Goal: Task Accomplishment & Management: Use online tool/utility

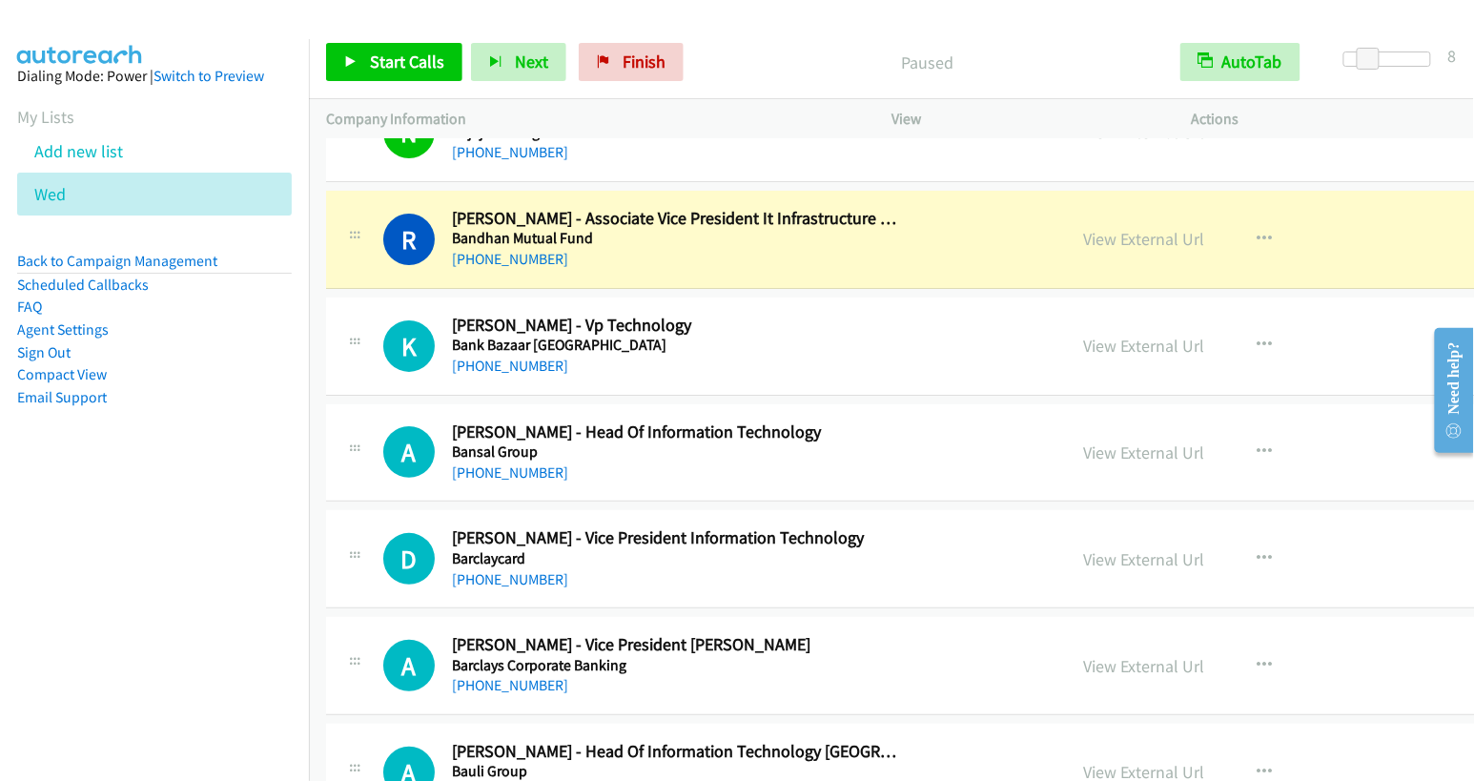
scroll to position [6623, 0]
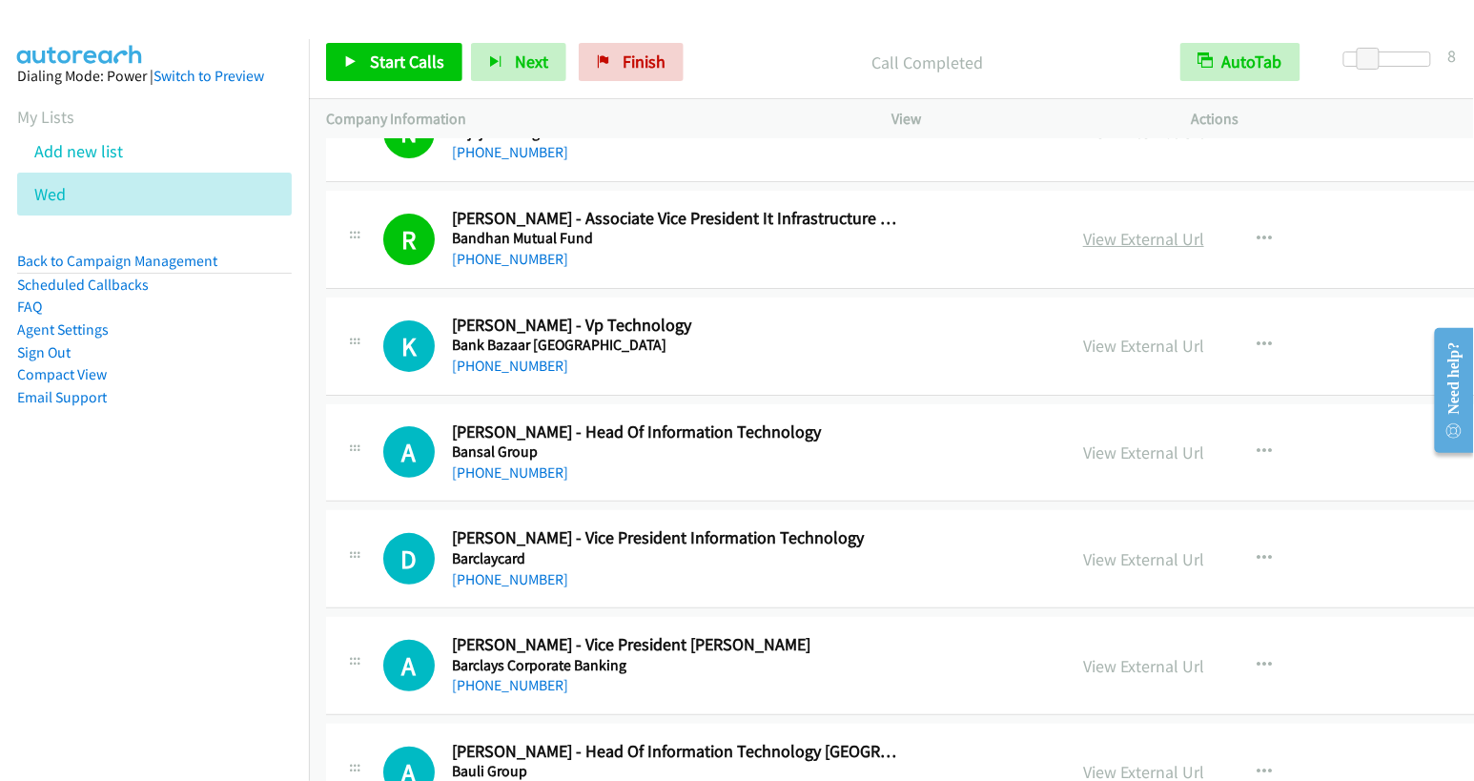
click at [1083, 228] on link "View External Url" at bounding box center [1143, 239] width 121 height 22
click at [1238, 326] on button "button" at bounding box center [1263, 345] width 51 height 38
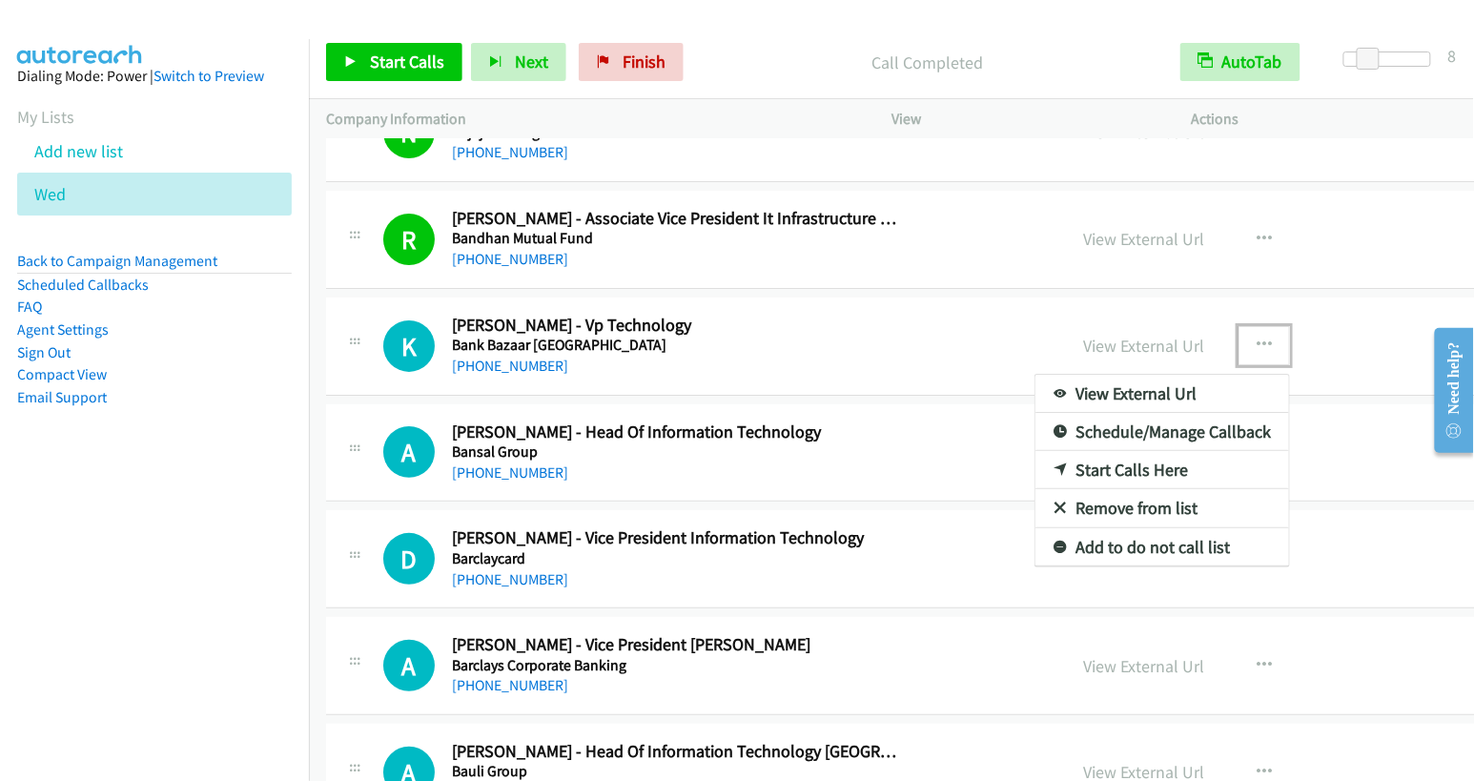
click at [1035, 451] on link "Start Calls Here" at bounding box center [1162, 470] width 254 height 38
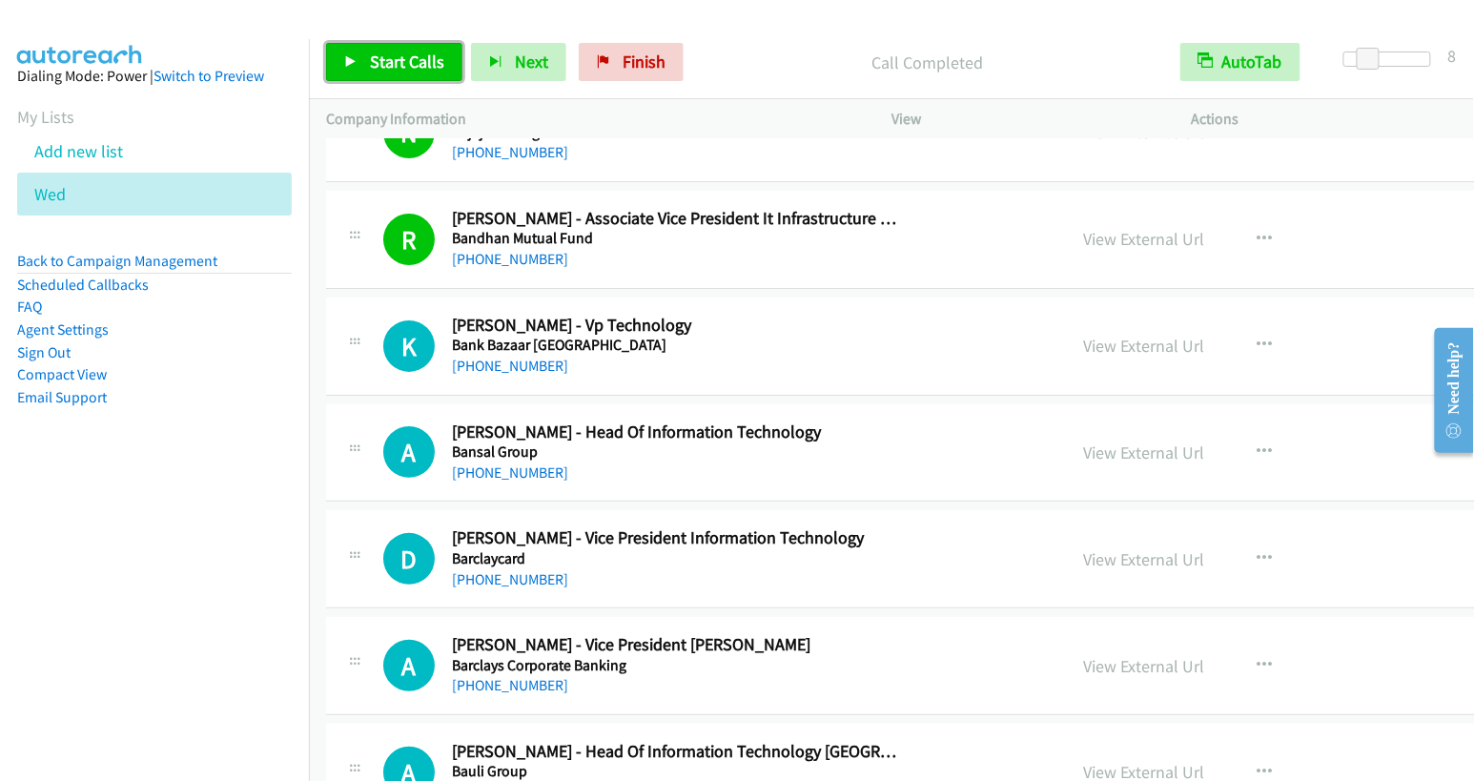
click at [417, 70] on span "Start Calls" at bounding box center [407, 62] width 74 height 22
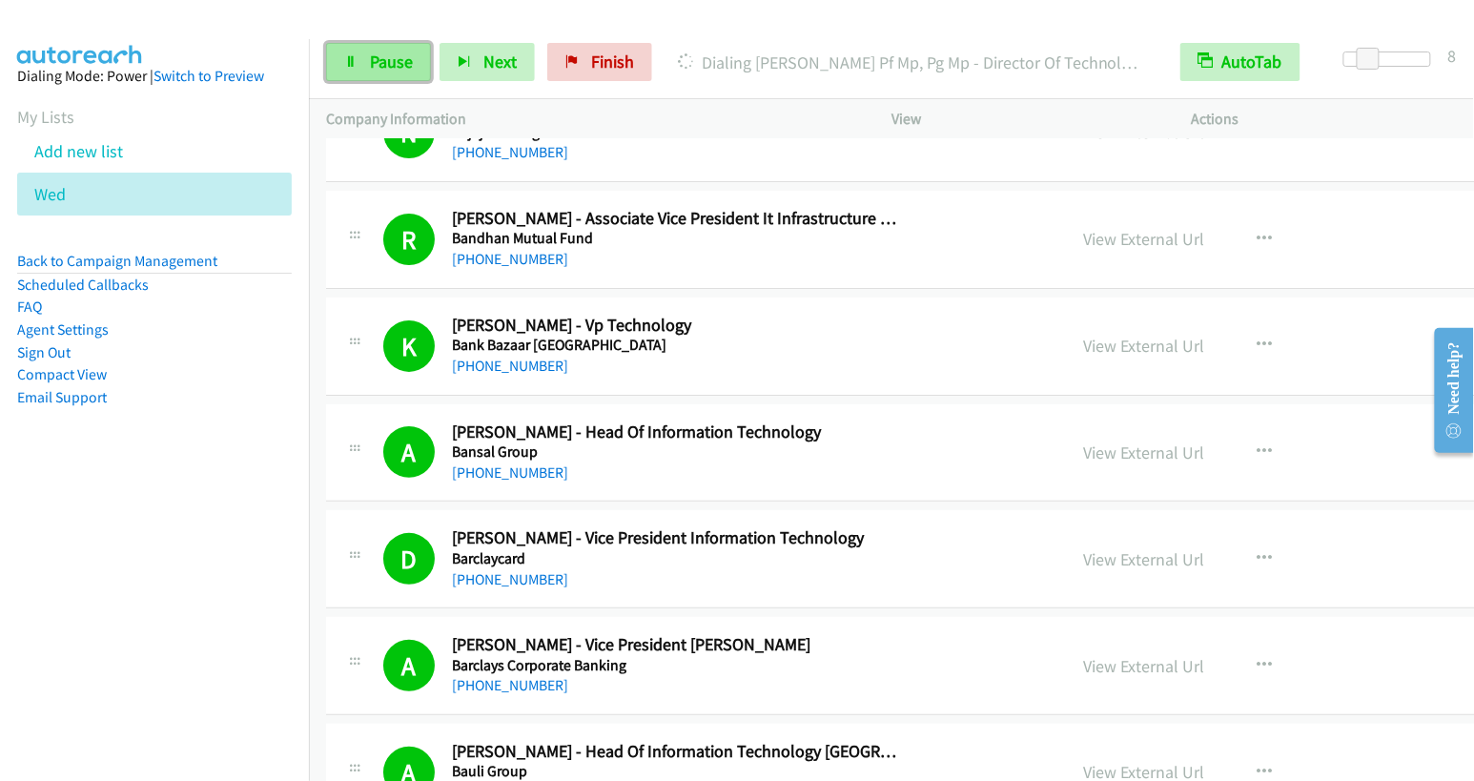
click at [393, 60] on span "Pause" at bounding box center [391, 62] width 43 height 22
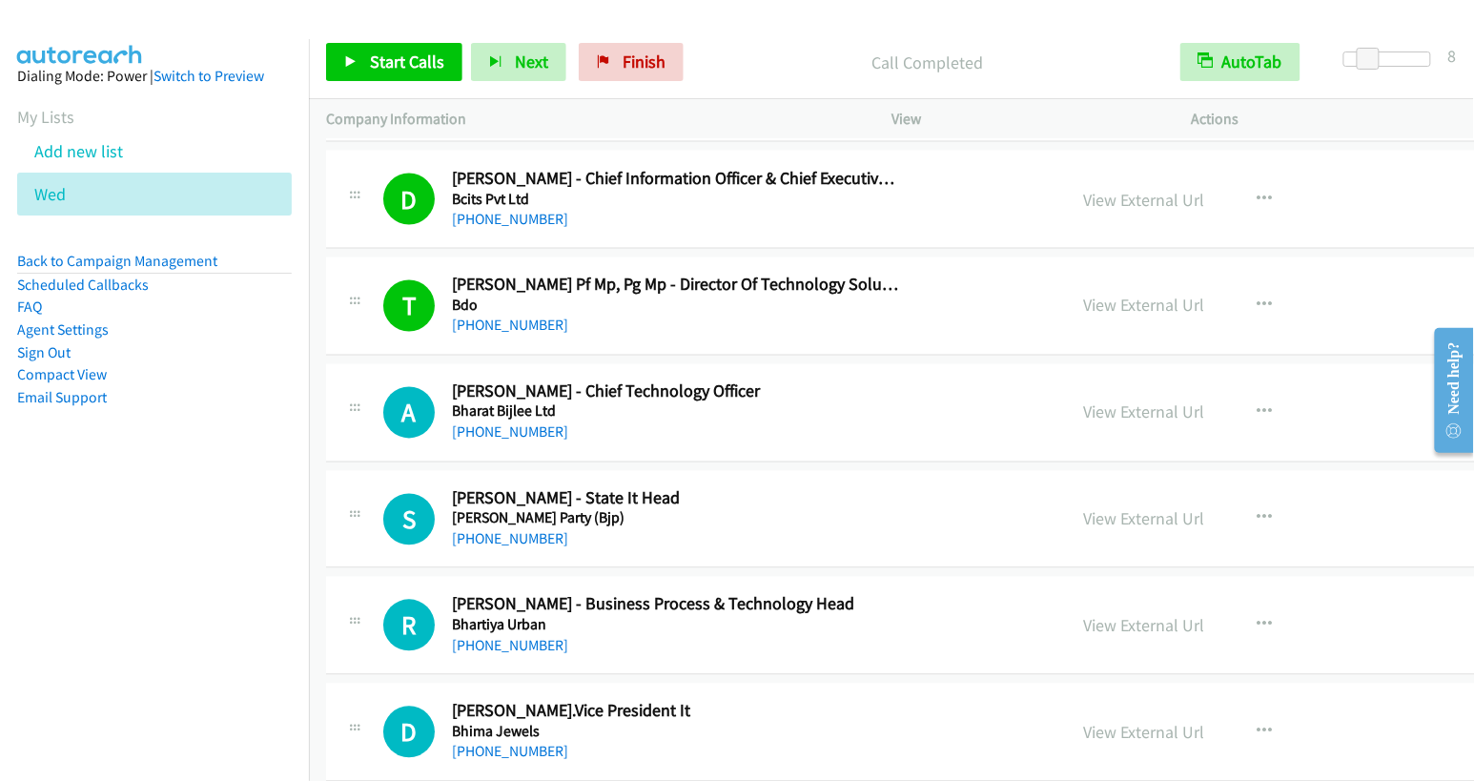
scroll to position [7713, 0]
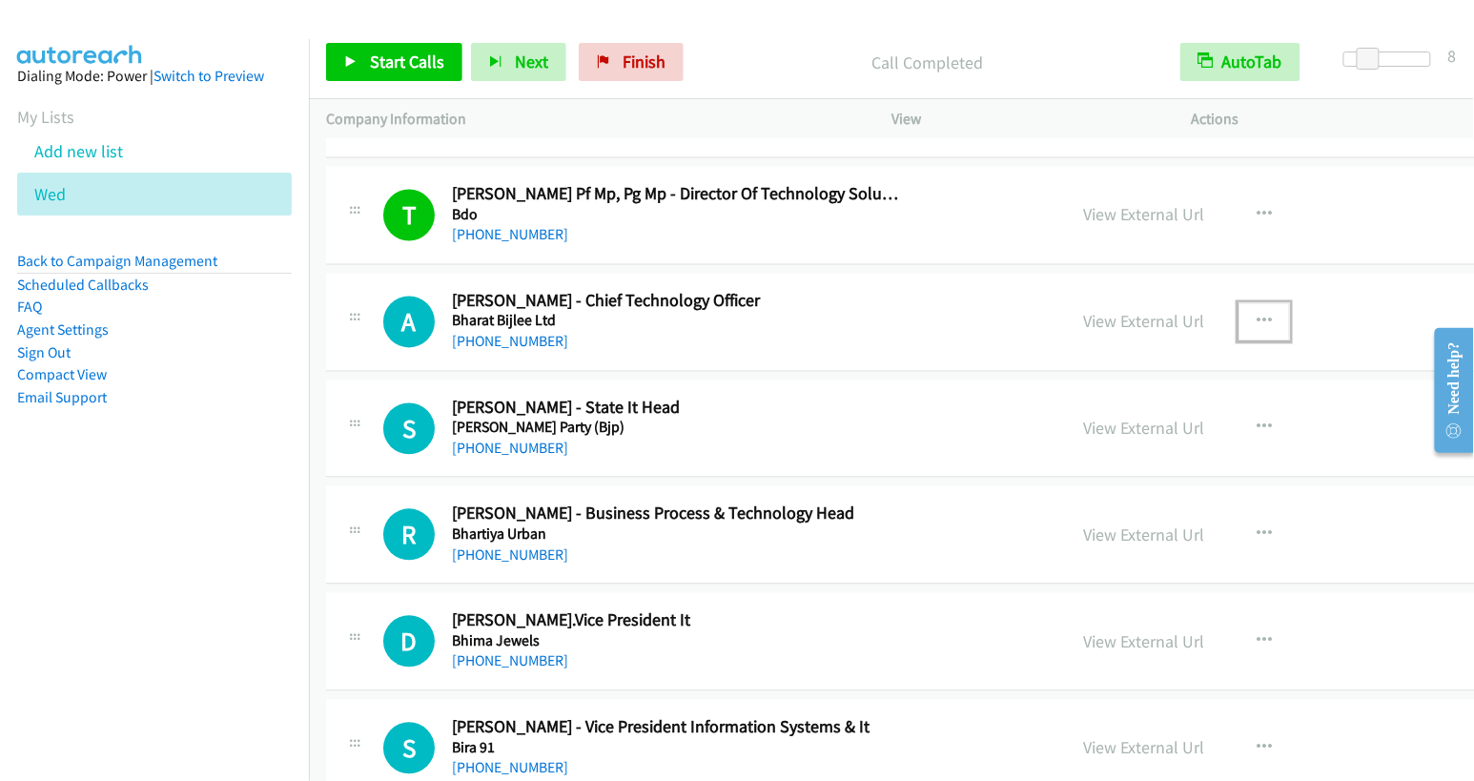
click at [1238, 303] on button "button" at bounding box center [1263, 322] width 51 height 38
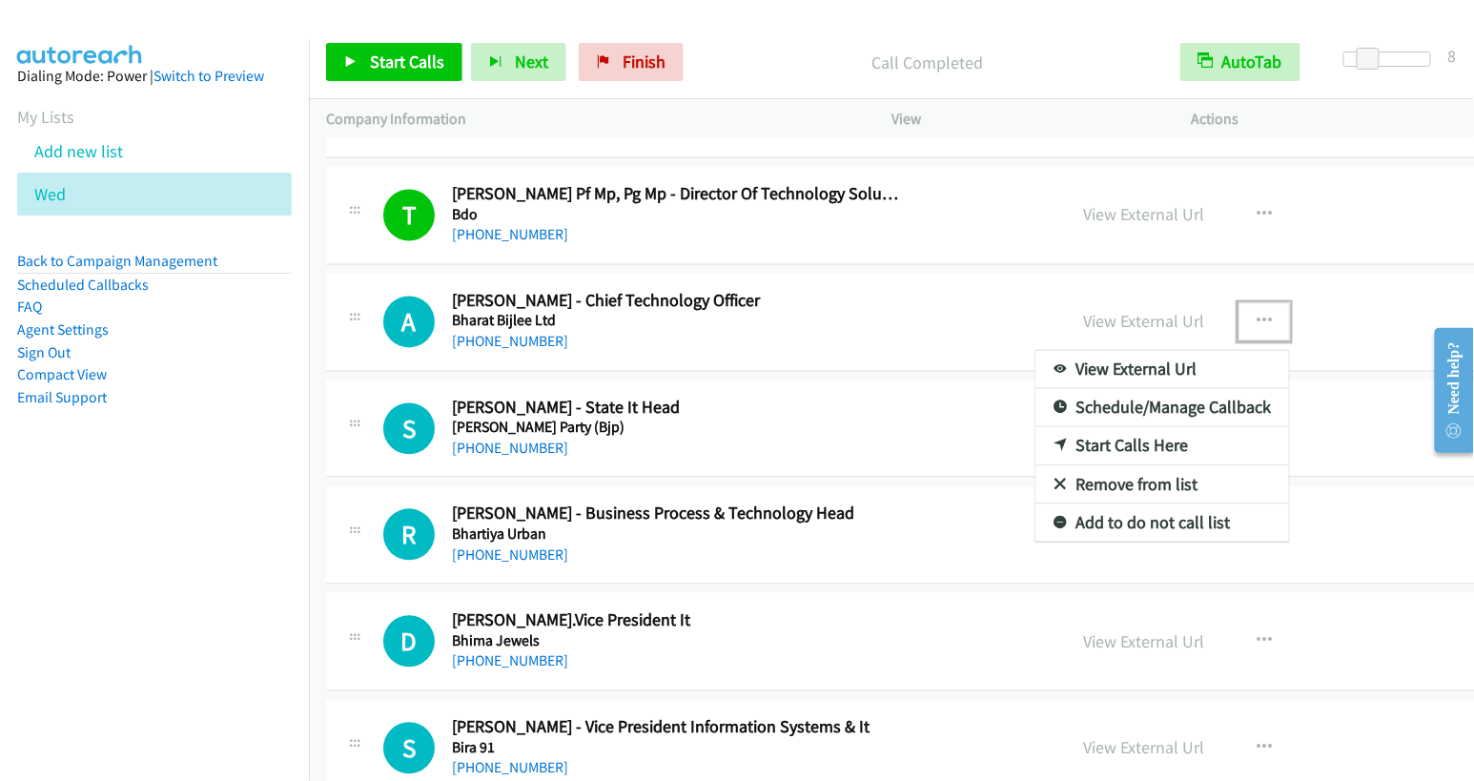
click at [1035, 427] on link "Start Calls Here" at bounding box center [1162, 446] width 254 height 38
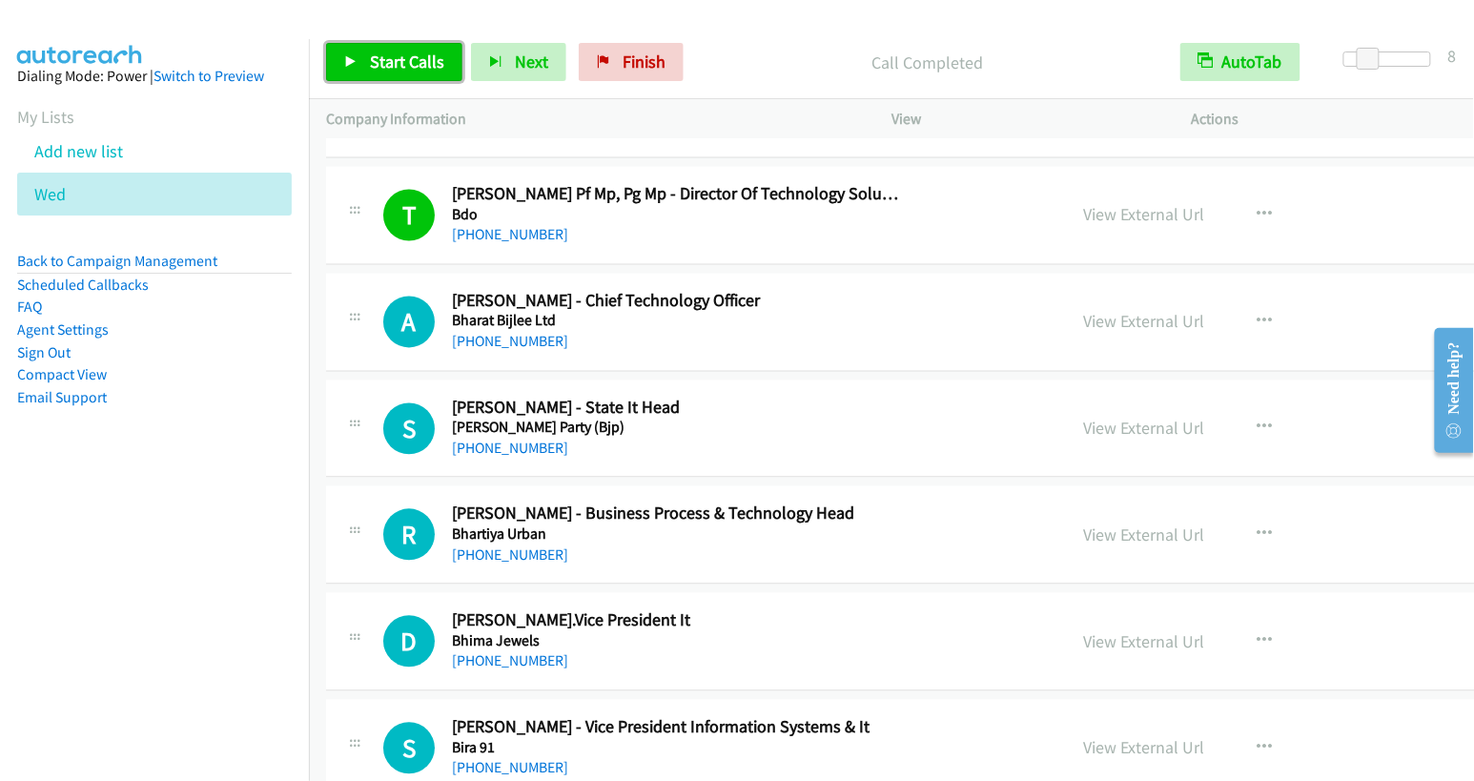
click at [420, 68] on span "Start Calls" at bounding box center [407, 62] width 74 height 22
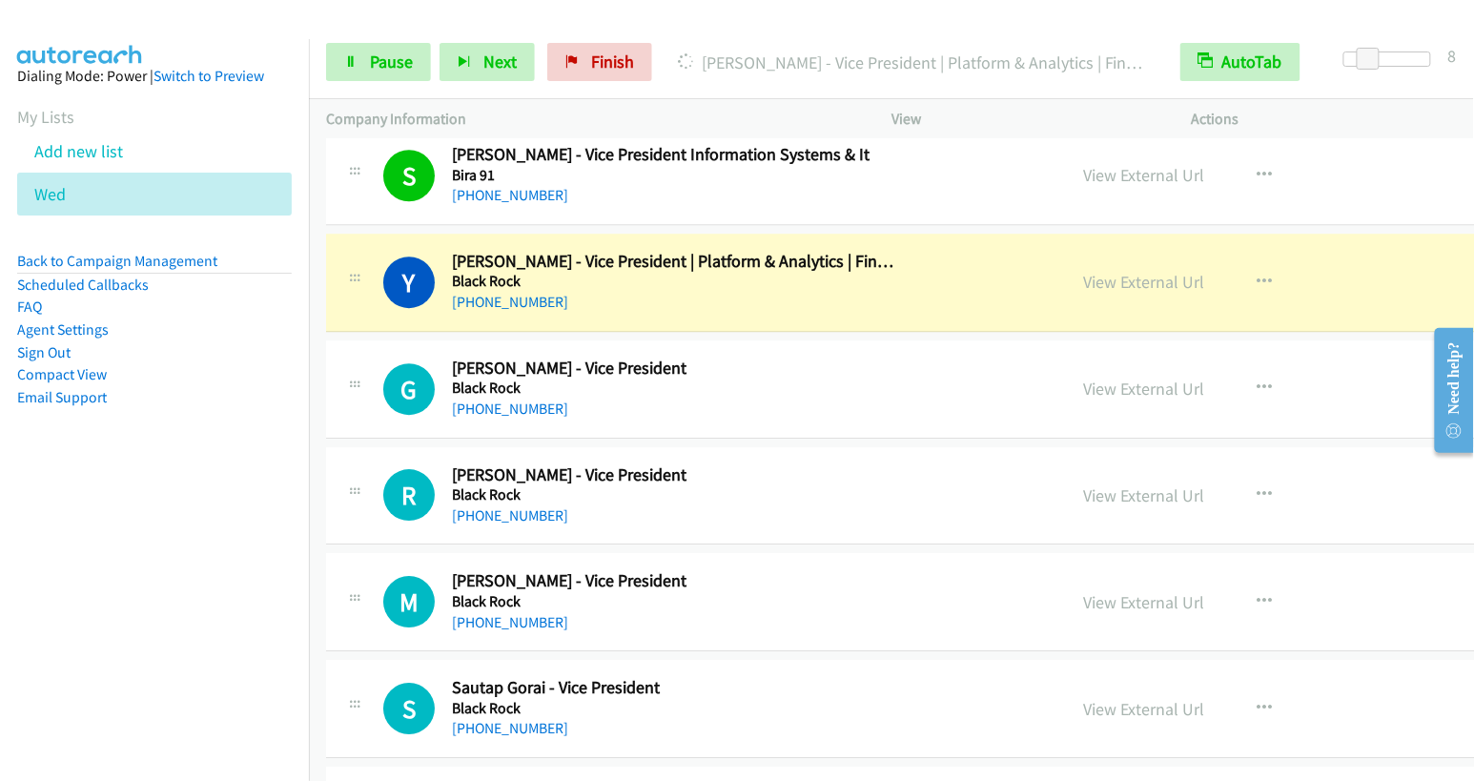
scroll to position [8290, 0]
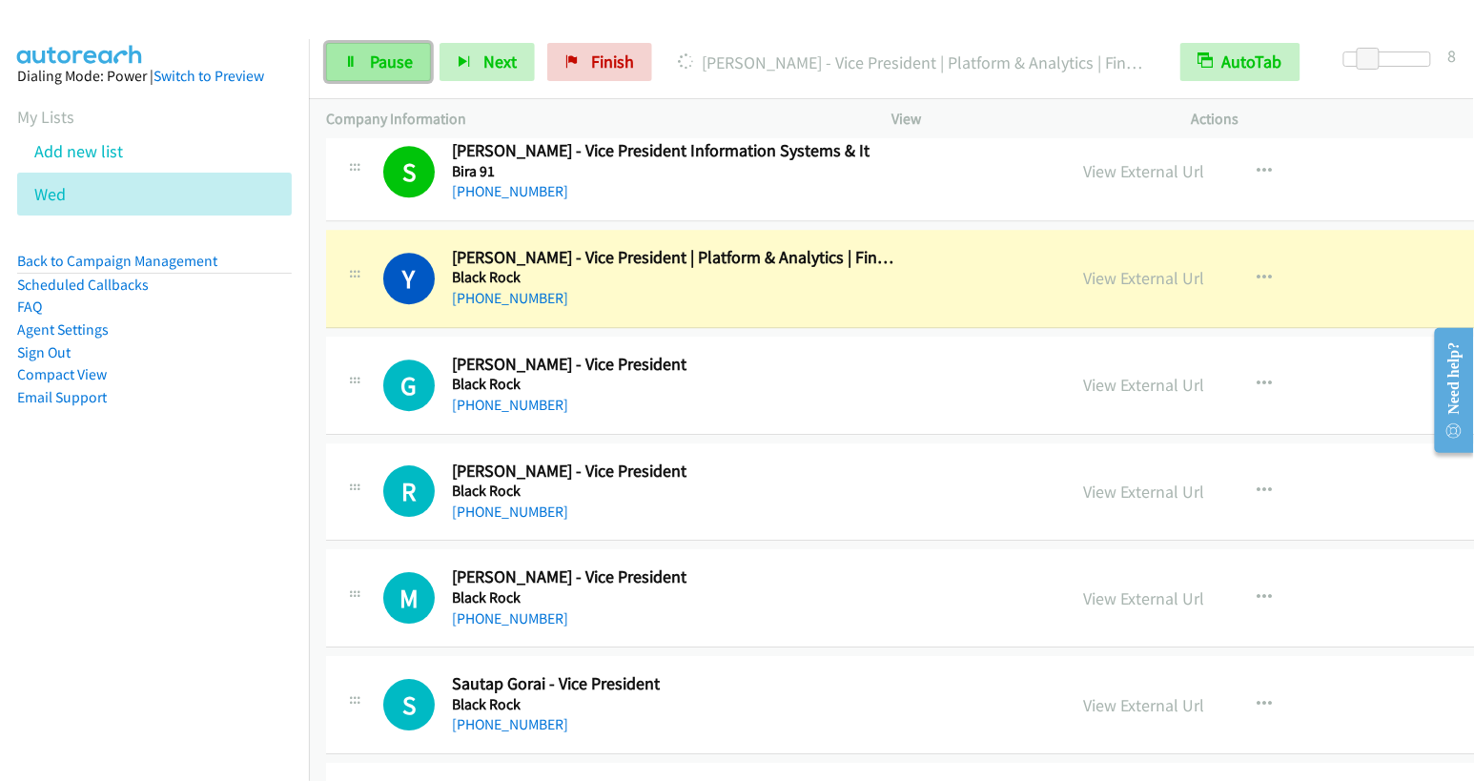
click at [343, 69] on link "Pause" at bounding box center [378, 62] width 105 height 38
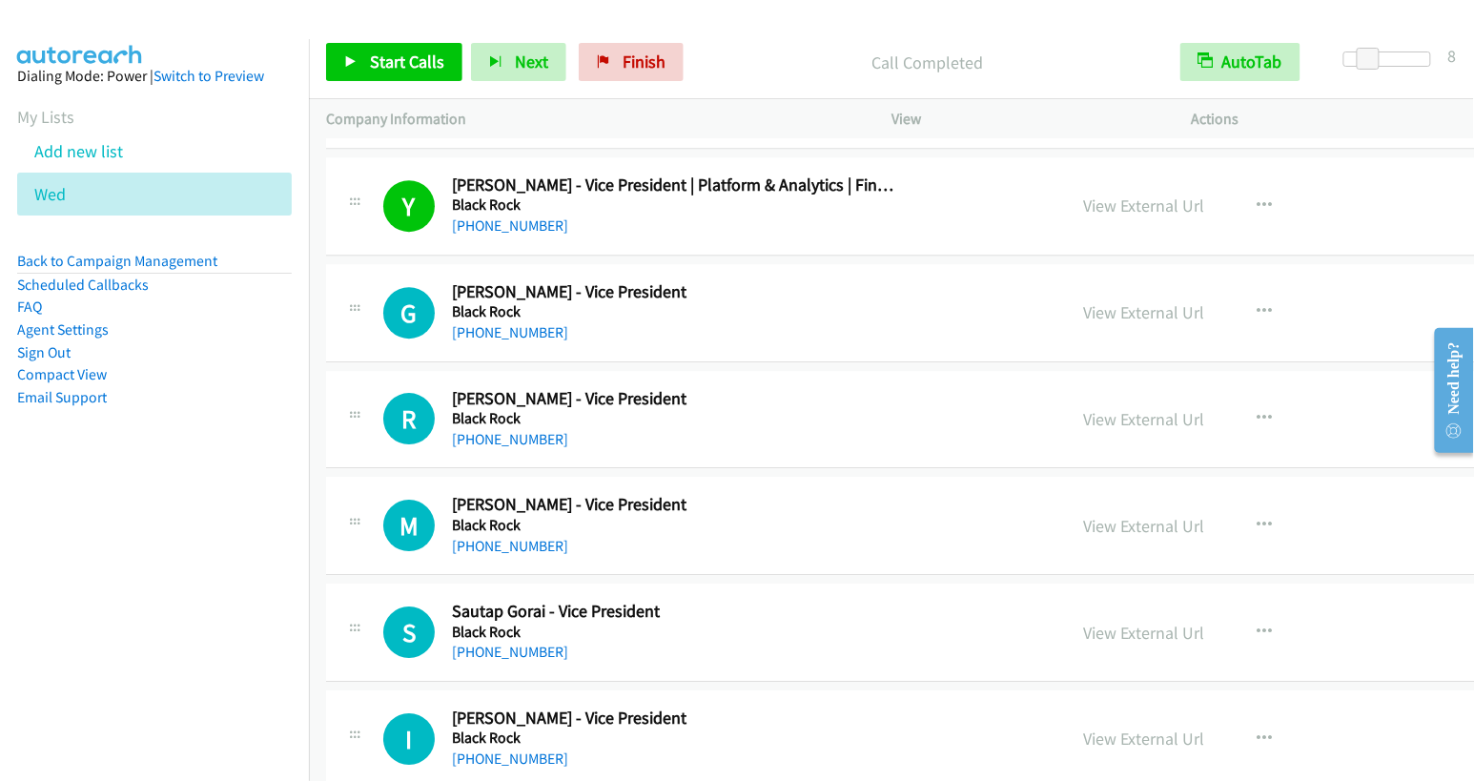
scroll to position [8363, 0]
click at [1238, 292] on button "button" at bounding box center [1263, 311] width 51 height 38
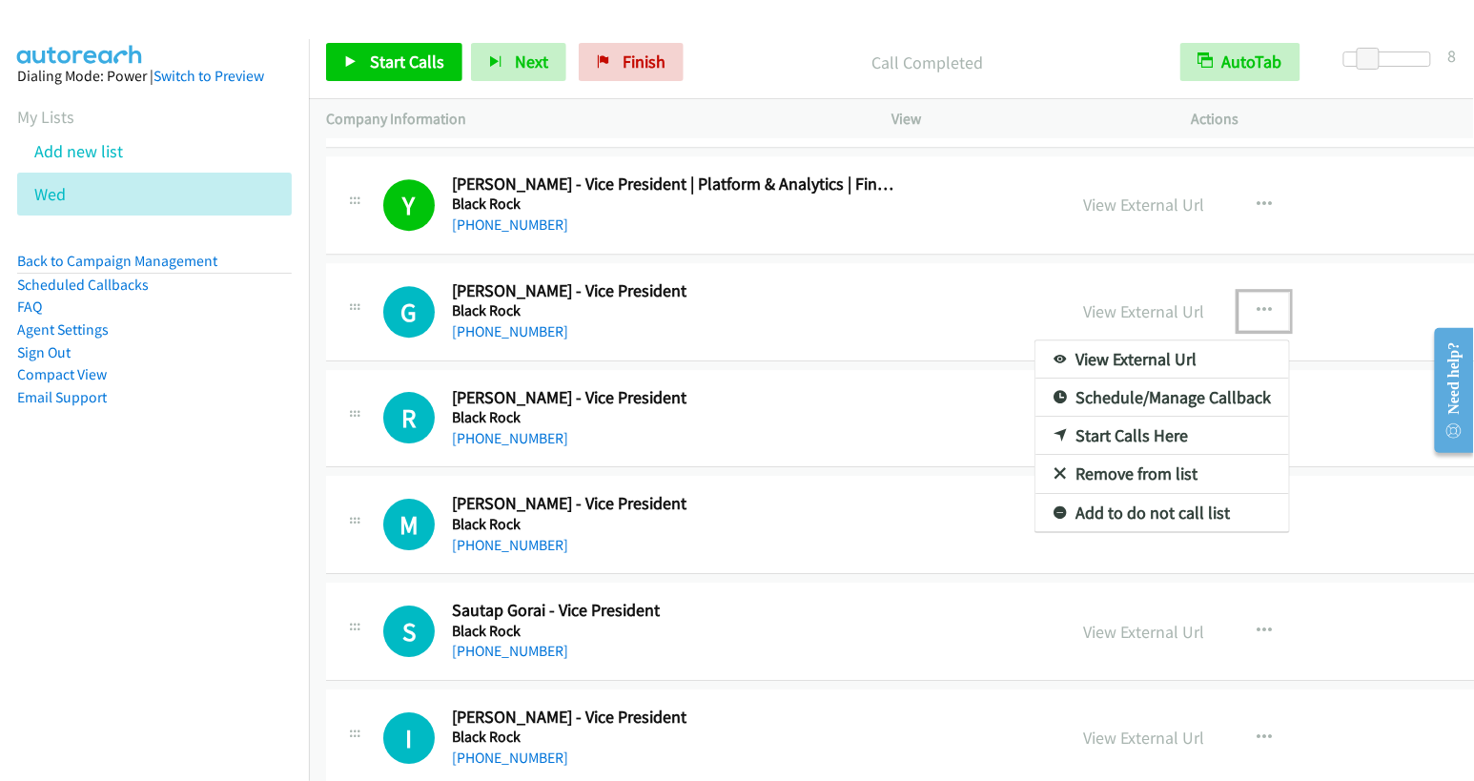
click at [1309, 405] on div at bounding box center [737, 390] width 1474 height 781
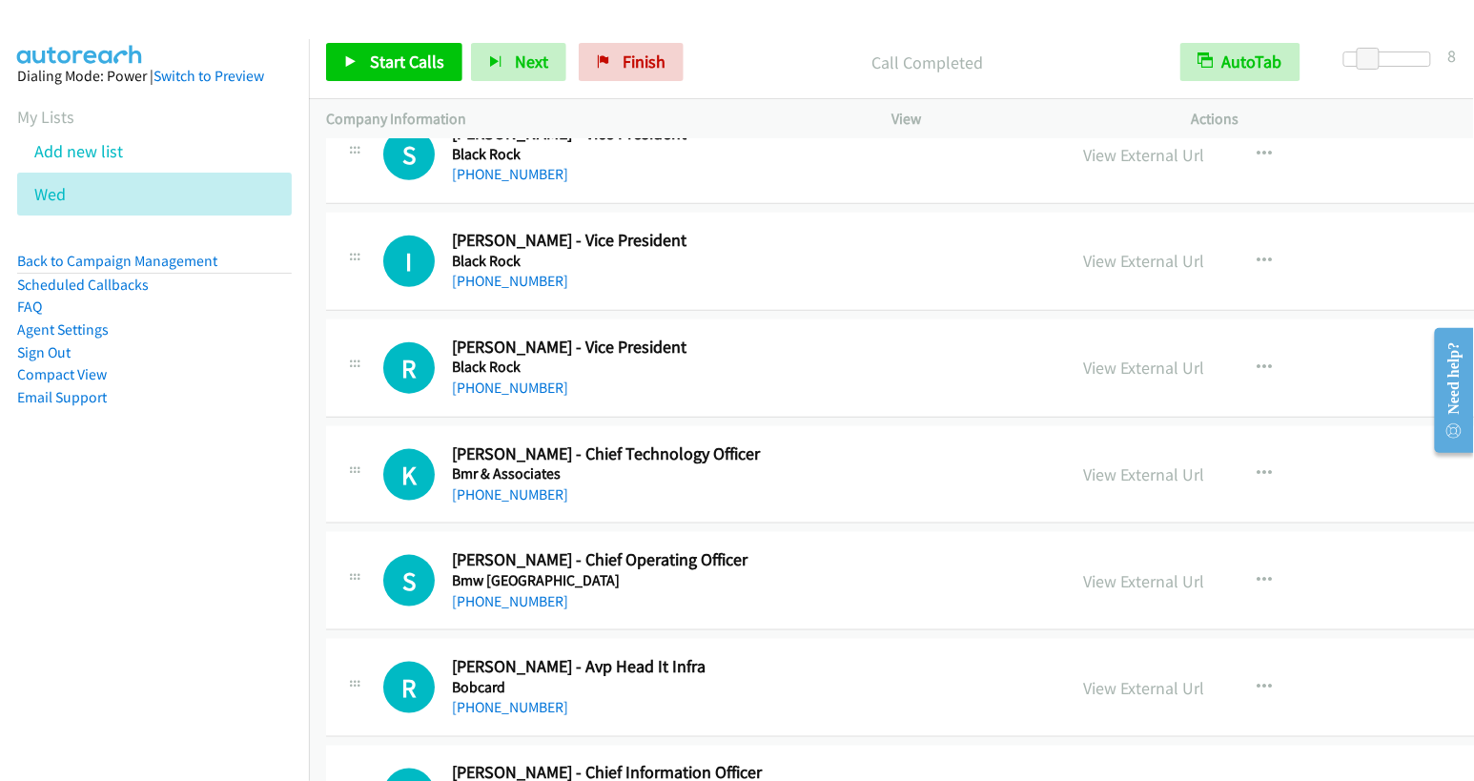
scroll to position [9434, 0]
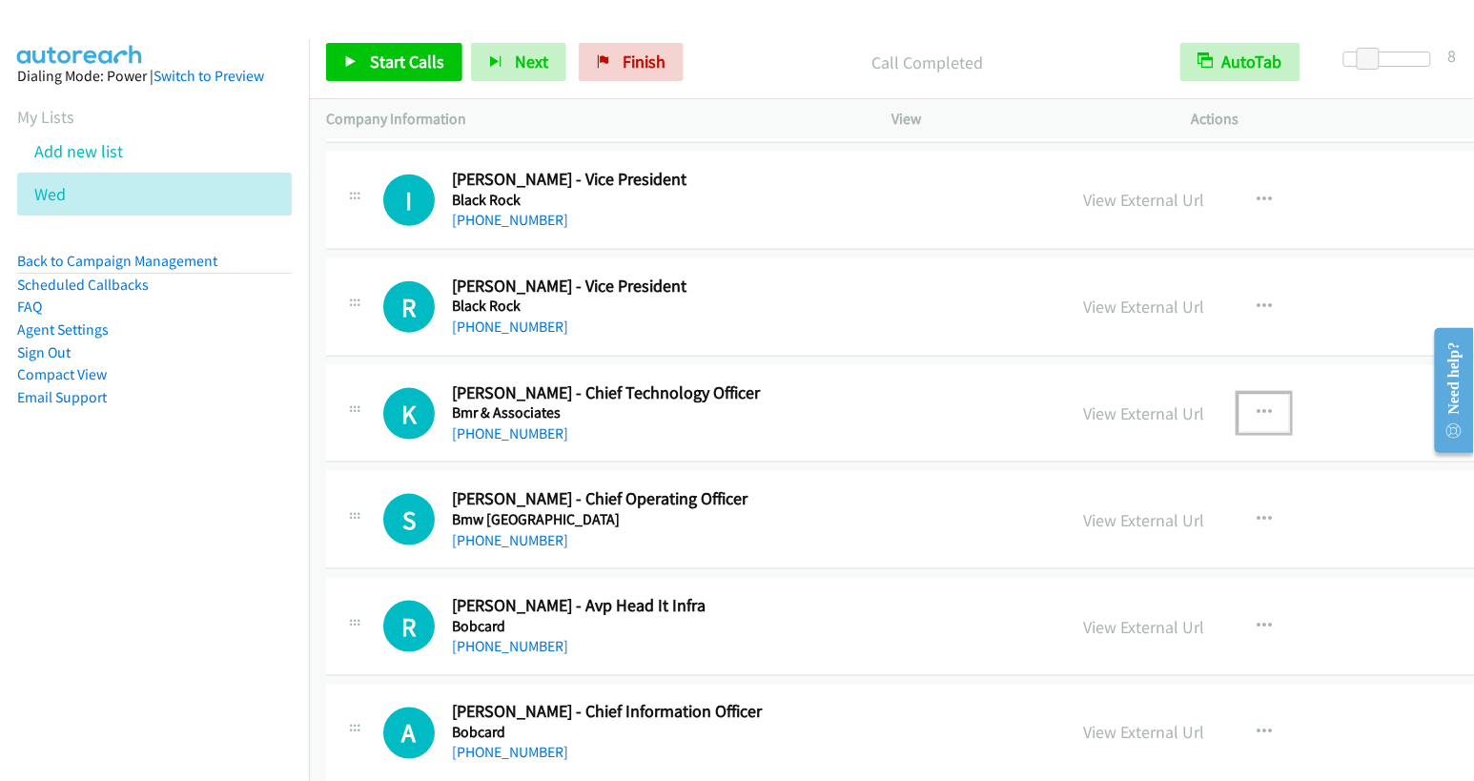
click at [1257, 405] on icon "button" at bounding box center [1264, 412] width 15 height 15
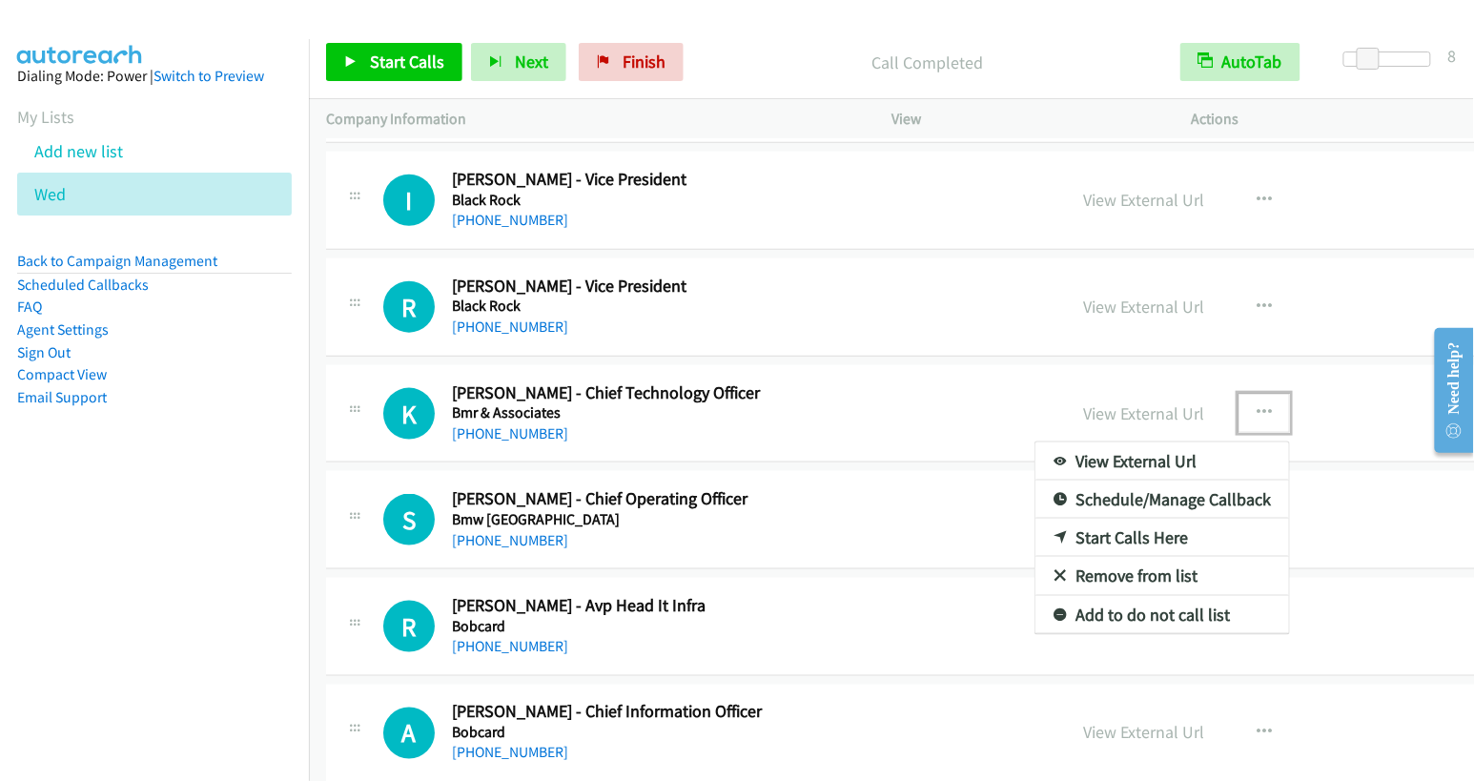
click at [1035, 519] on link "Start Calls Here" at bounding box center [1162, 538] width 254 height 38
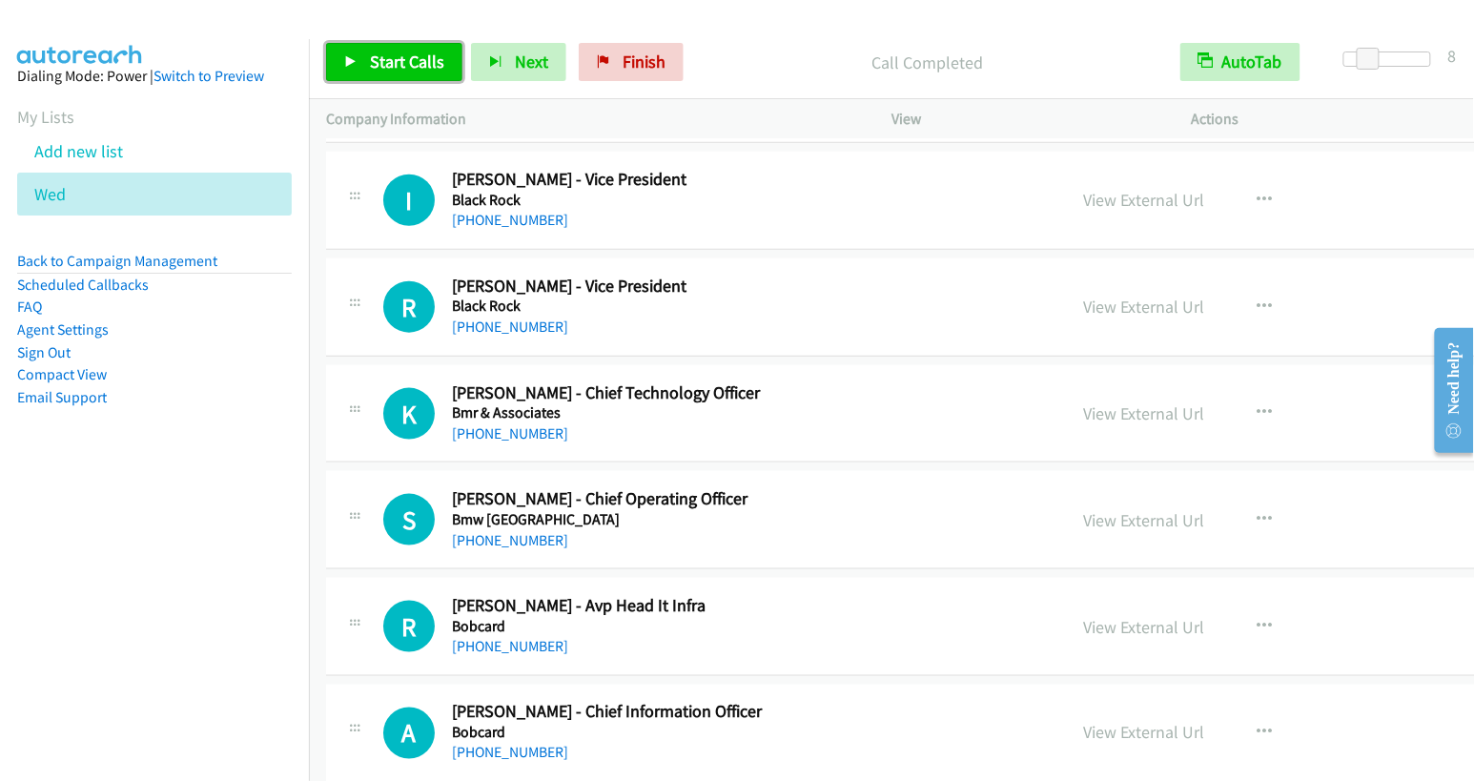
click at [384, 67] on span "Start Calls" at bounding box center [407, 62] width 74 height 22
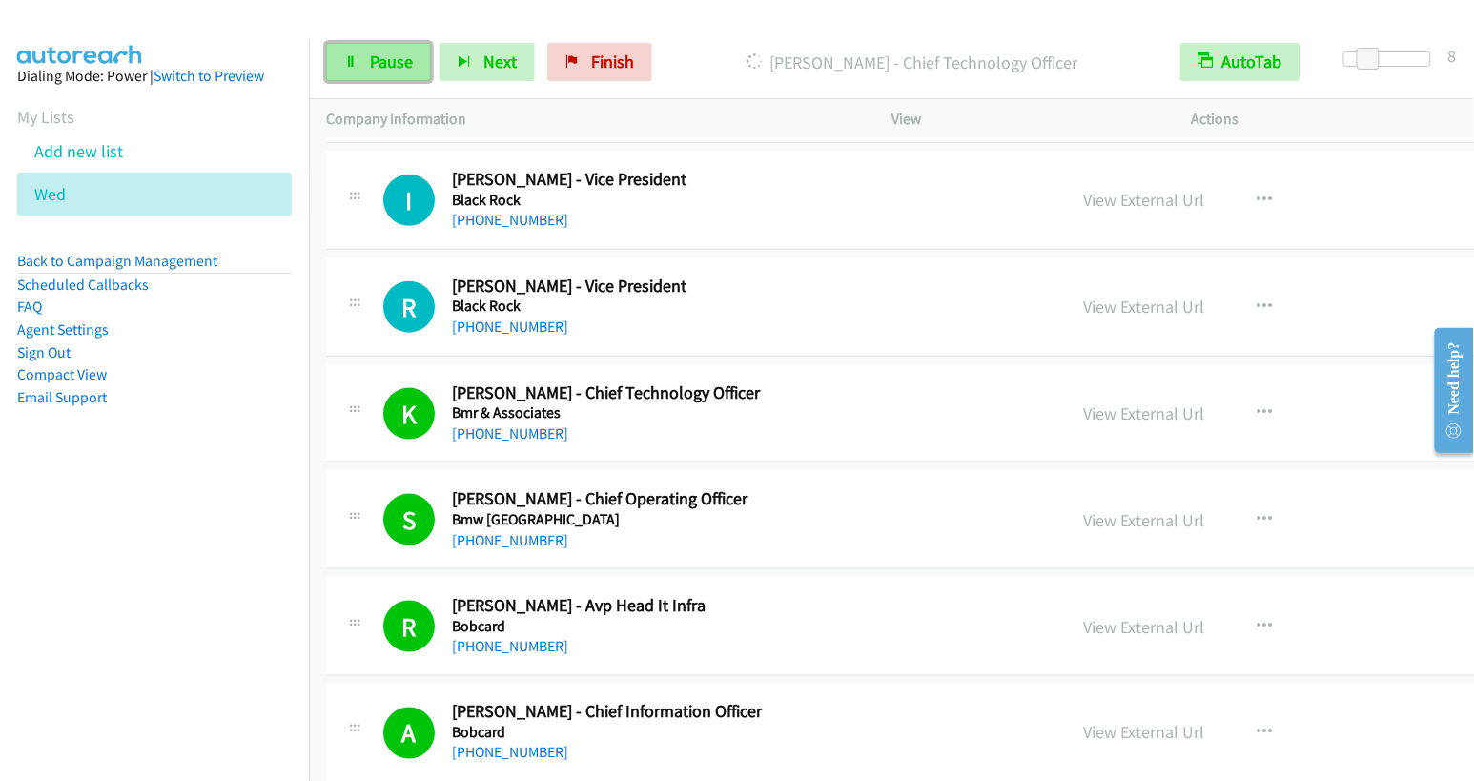
click at [379, 75] on link "Pause" at bounding box center [378, 62] width 105 height 38
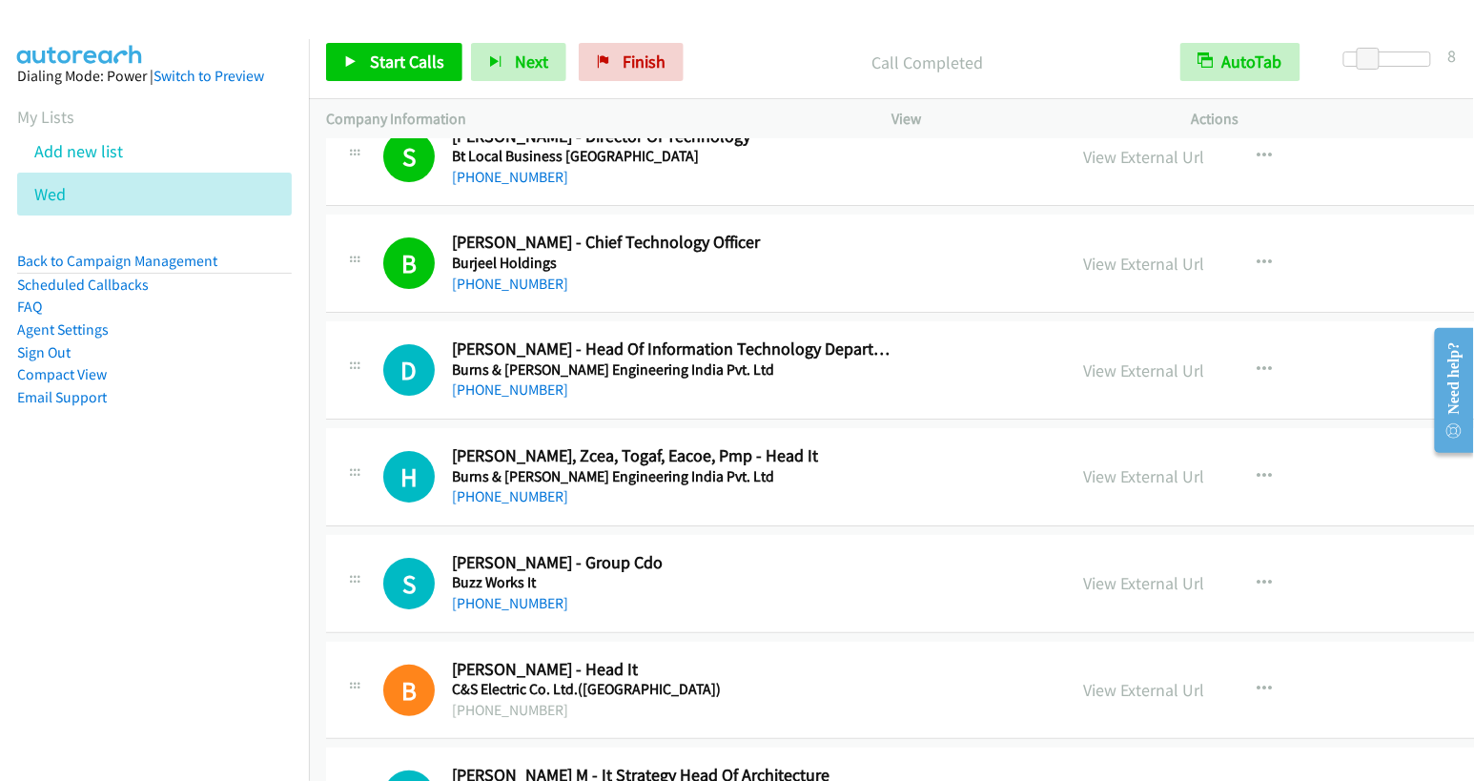
scroll to position [10878, 0]
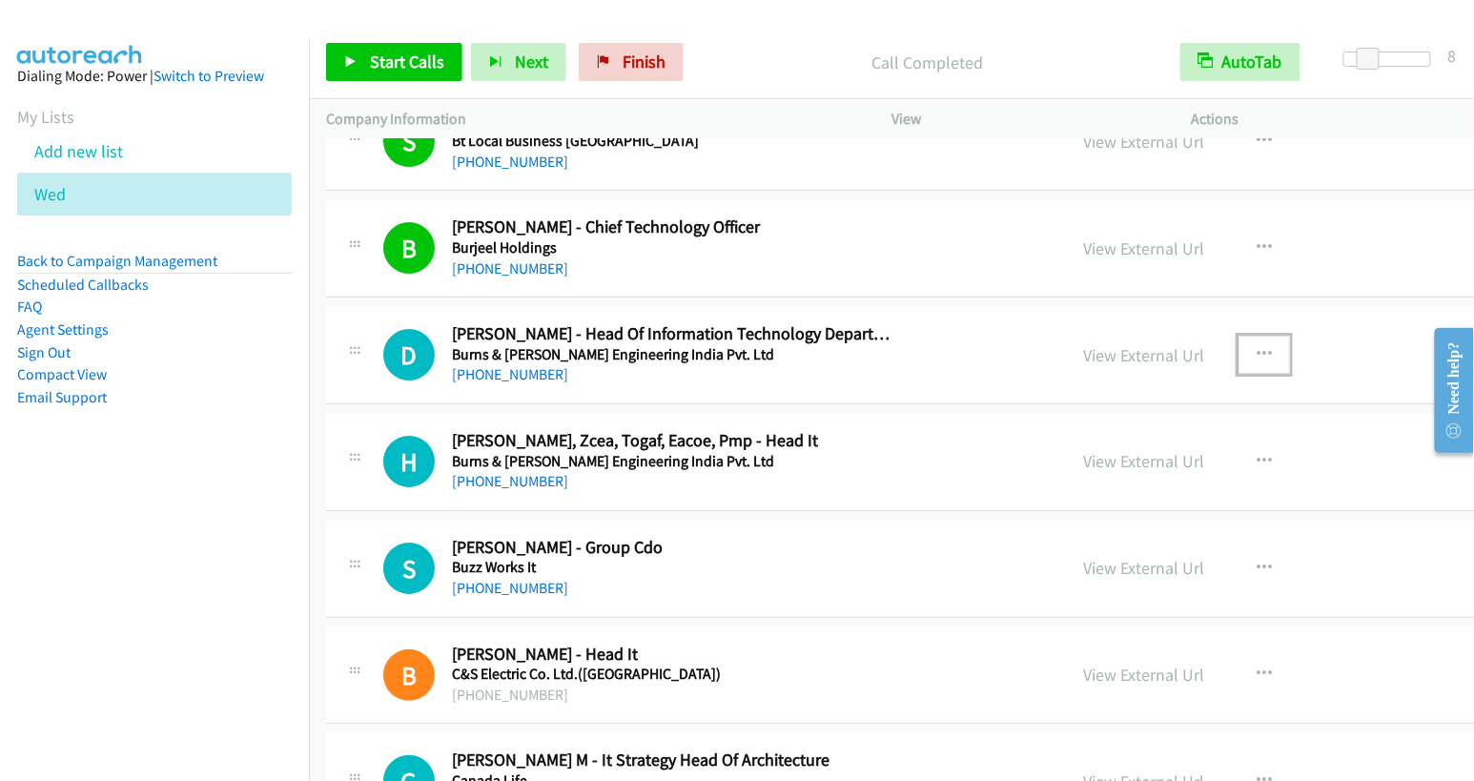
click at [1257, 347] on icon "button" at bounding box center [1264, 354] width 15 height 15
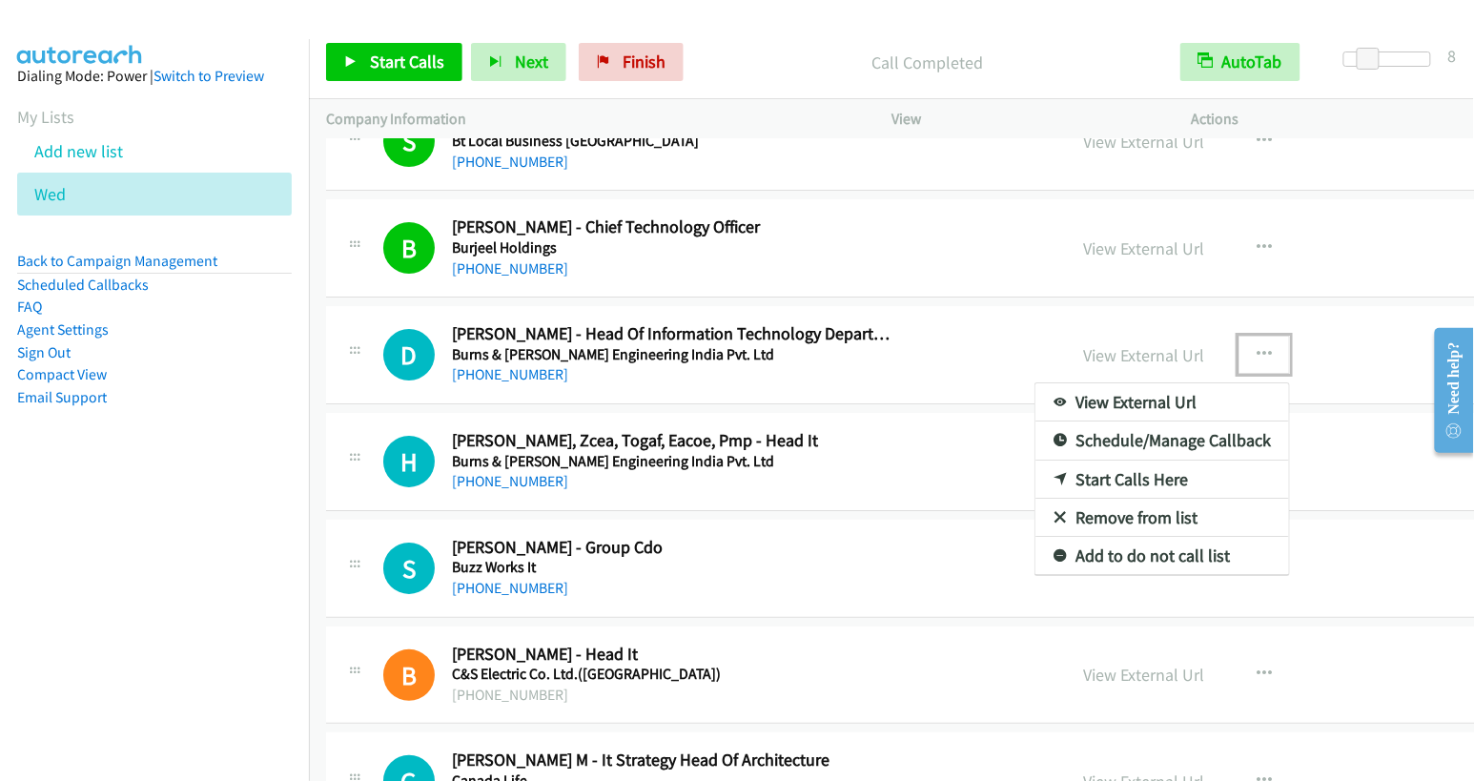
click at [1035, 460] on link "Start Calls Here" at bounding box center [1162, 479] width 254 height 38
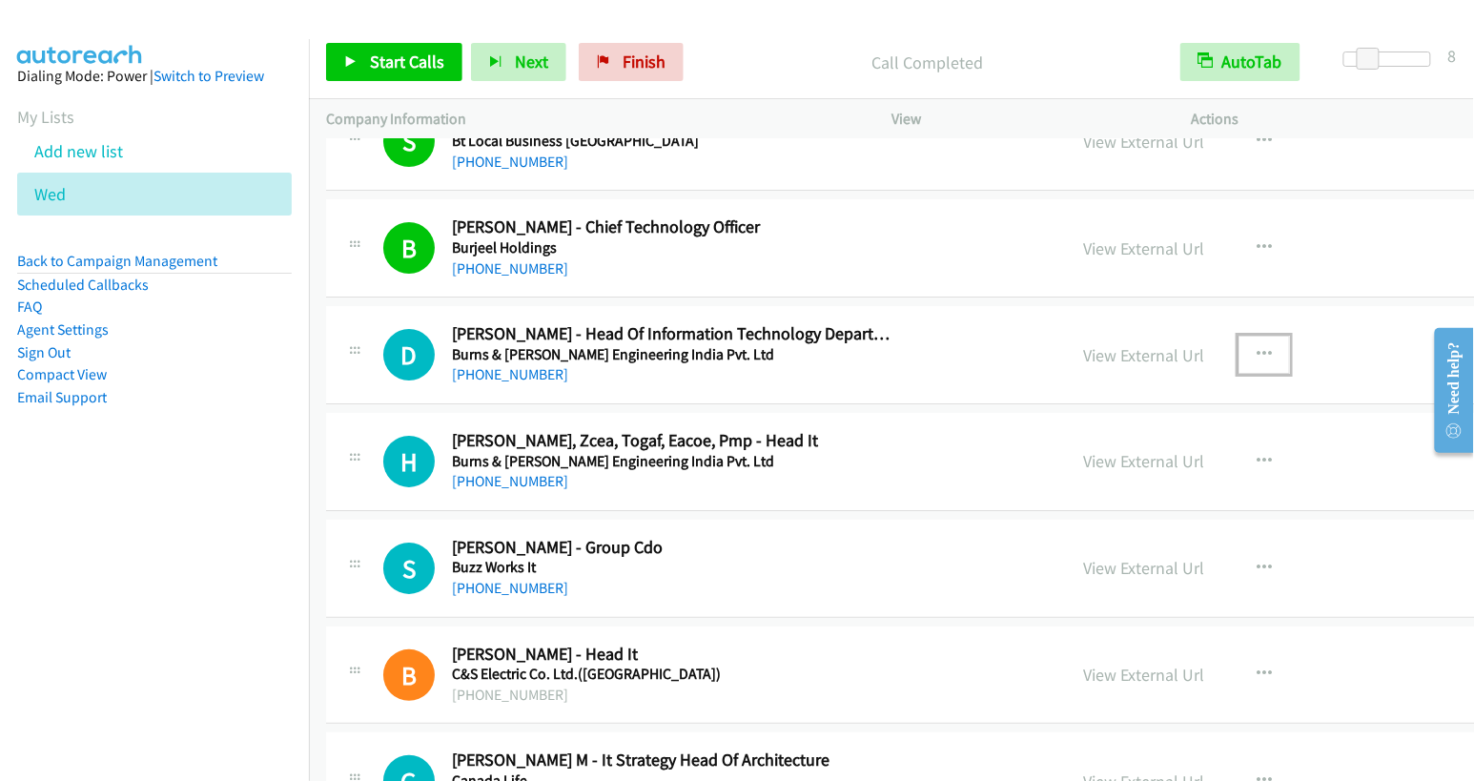
click at [1257, 347] on icon "button" at bounding box center [1264, 354] width 15 height 15
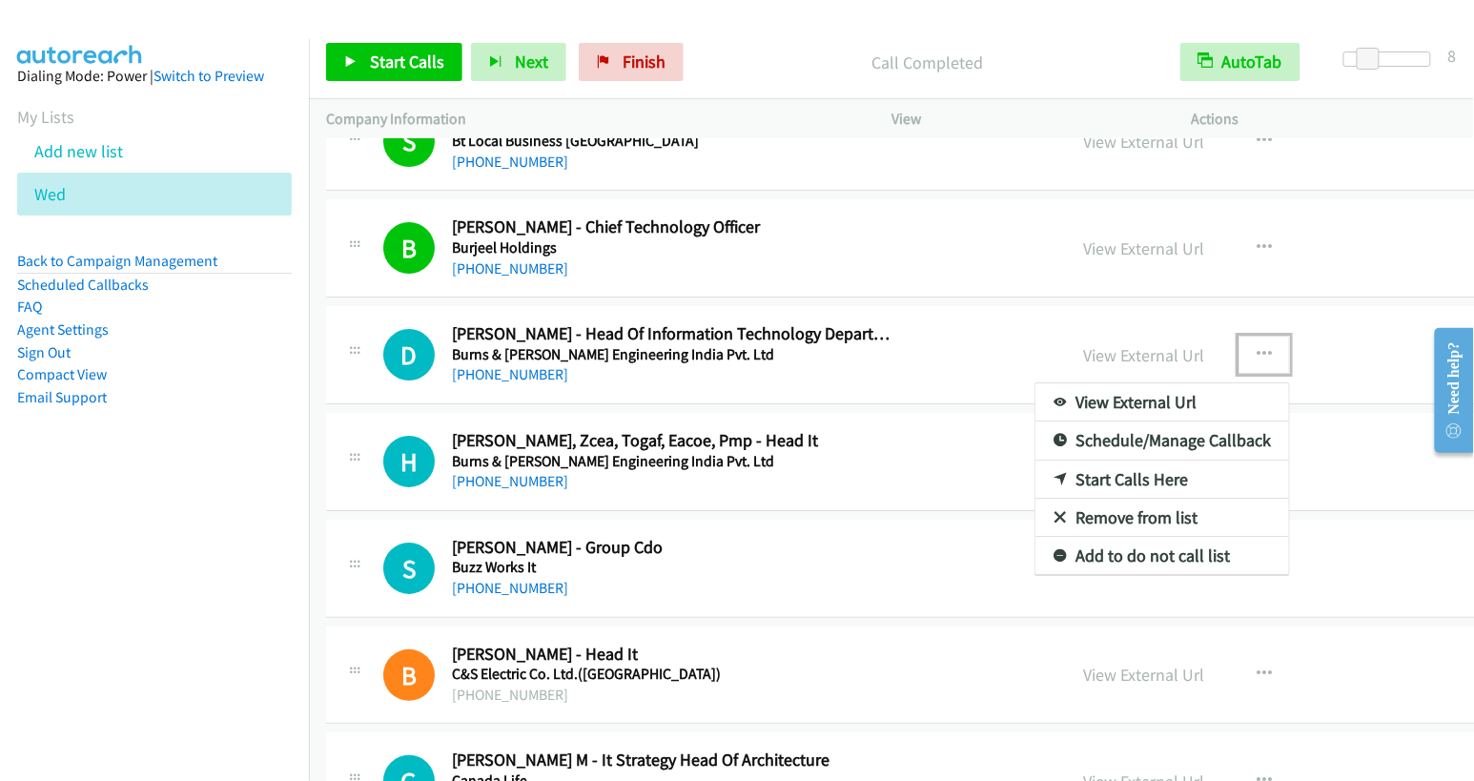
click at [1035, 460] on link "Start Calls Here" at bounding box center [1162, 479] width 254 height 38
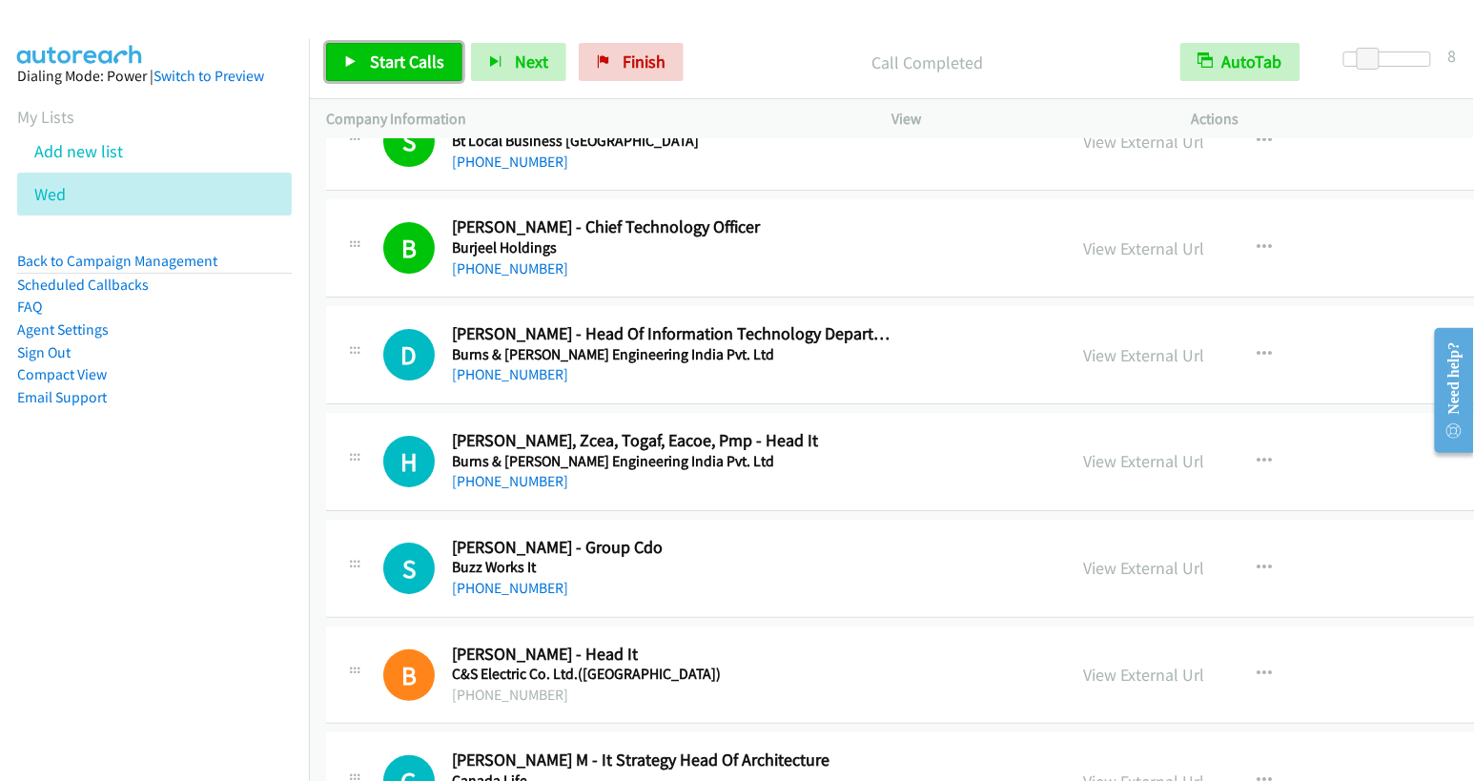
click at [409, 65] on span "Start Calls" at bounding box center [407, 62] width 74 height 22
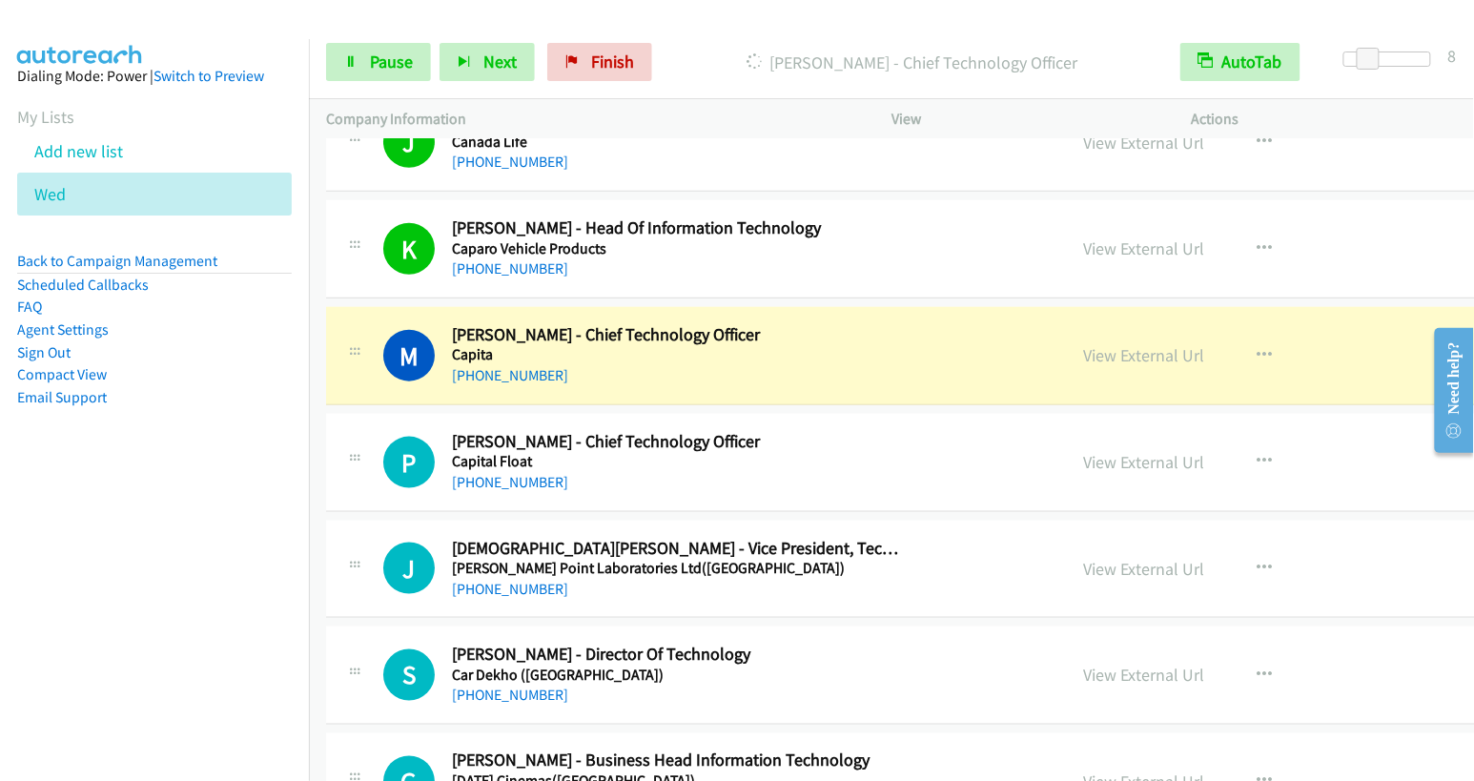
scroll to position [11661, 0]
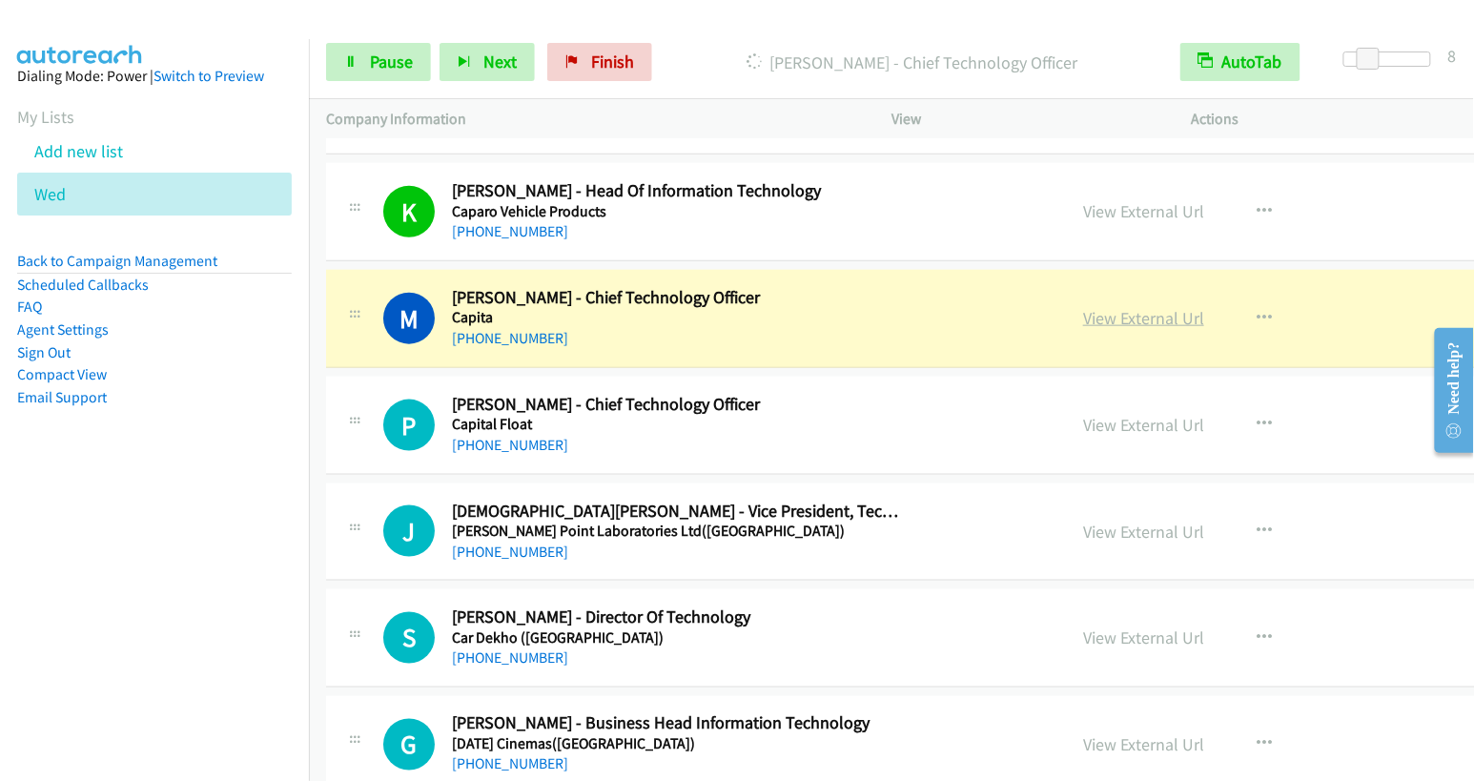
click at [1083, 307] on link "View External Url" at bounding box center [1143, 318] width 121 height 22
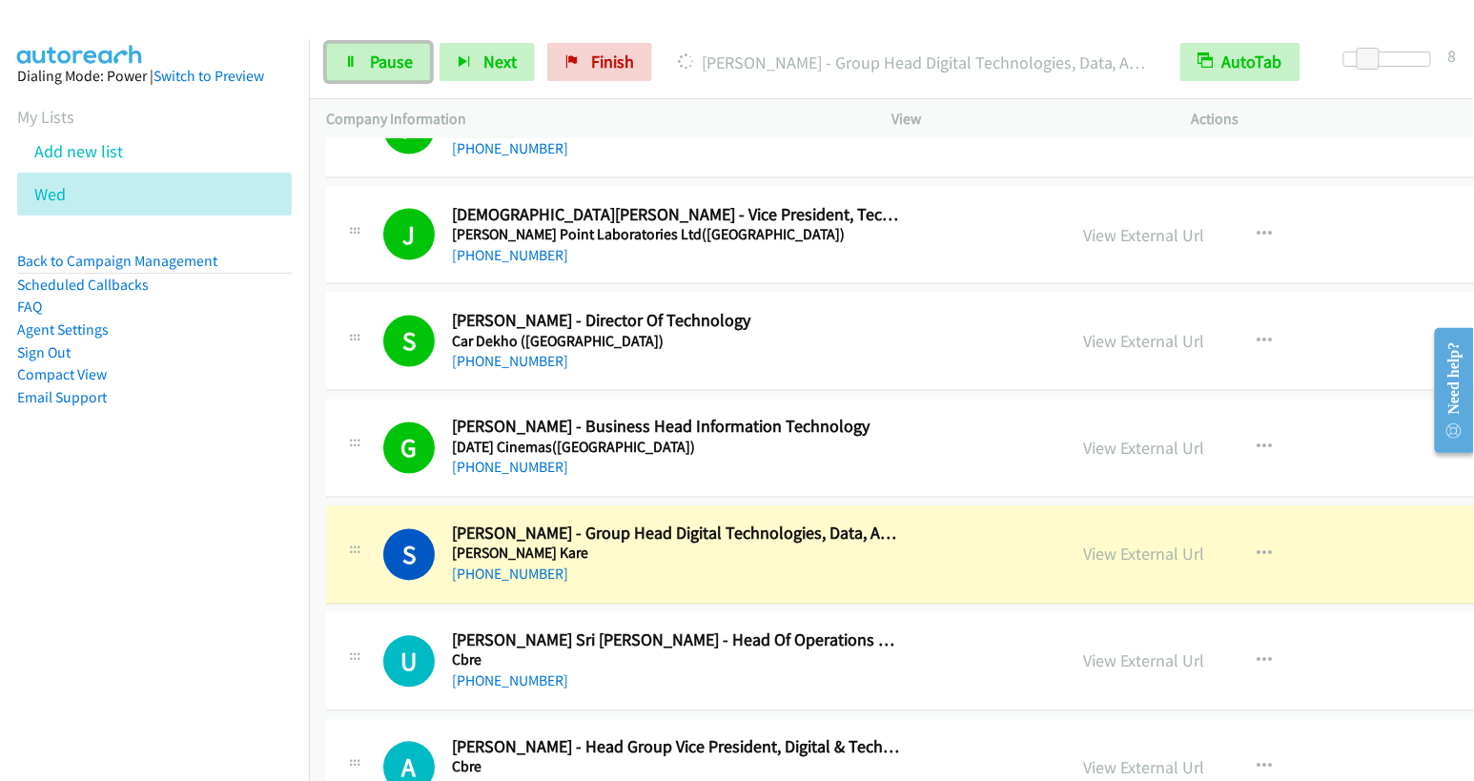
scroll to position [12137, 0]
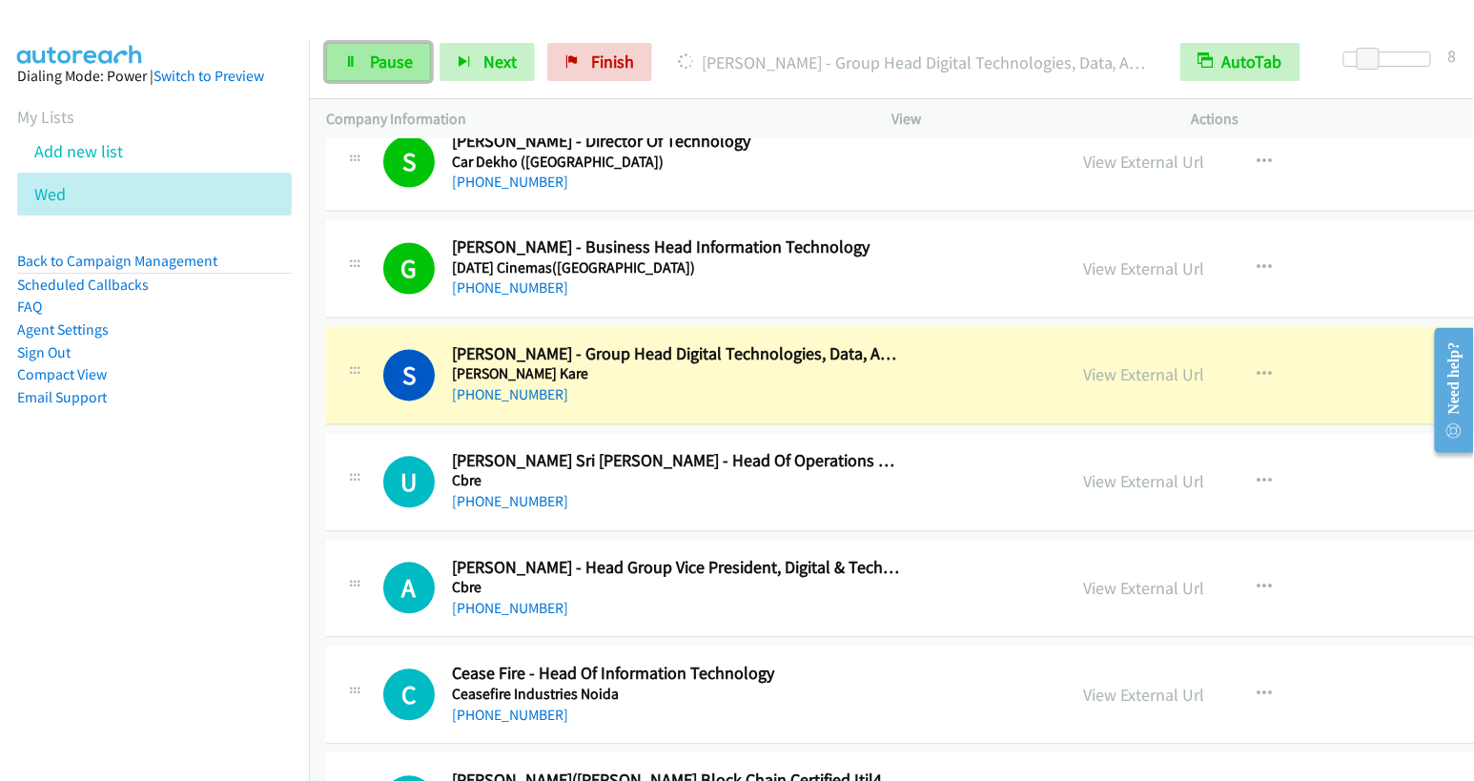
drag, startPoint x: 372, startPoint y: 55, endPoint x: 390, endPoint y: 63, distance: 19.7
click at [372, 55] on span "Pause" at bounding box center [391, 62] width 43 height 22
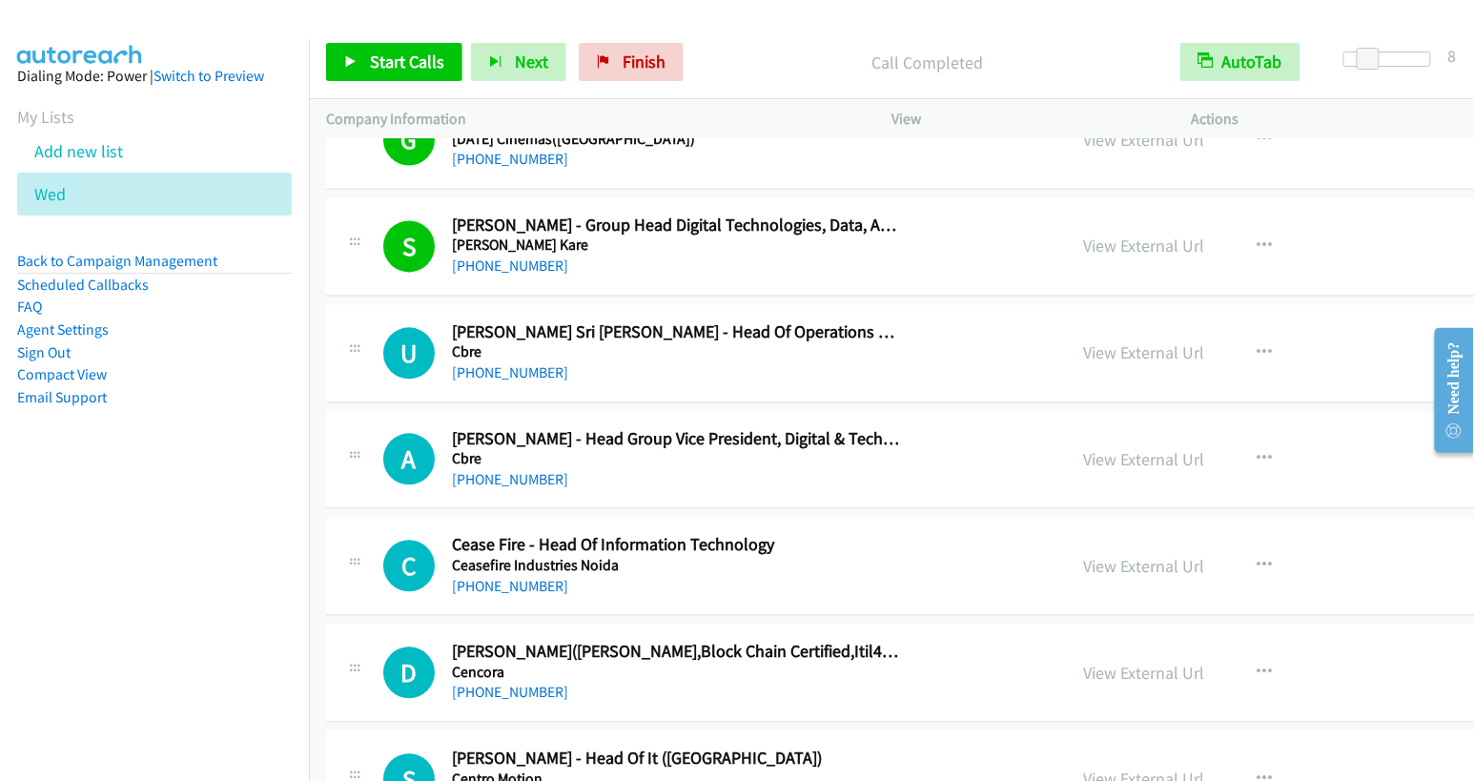
scroll to position [12267, 0]
click at [1257, 345] on icon "button" at bounding box center [1264, 352] width 15 height 15
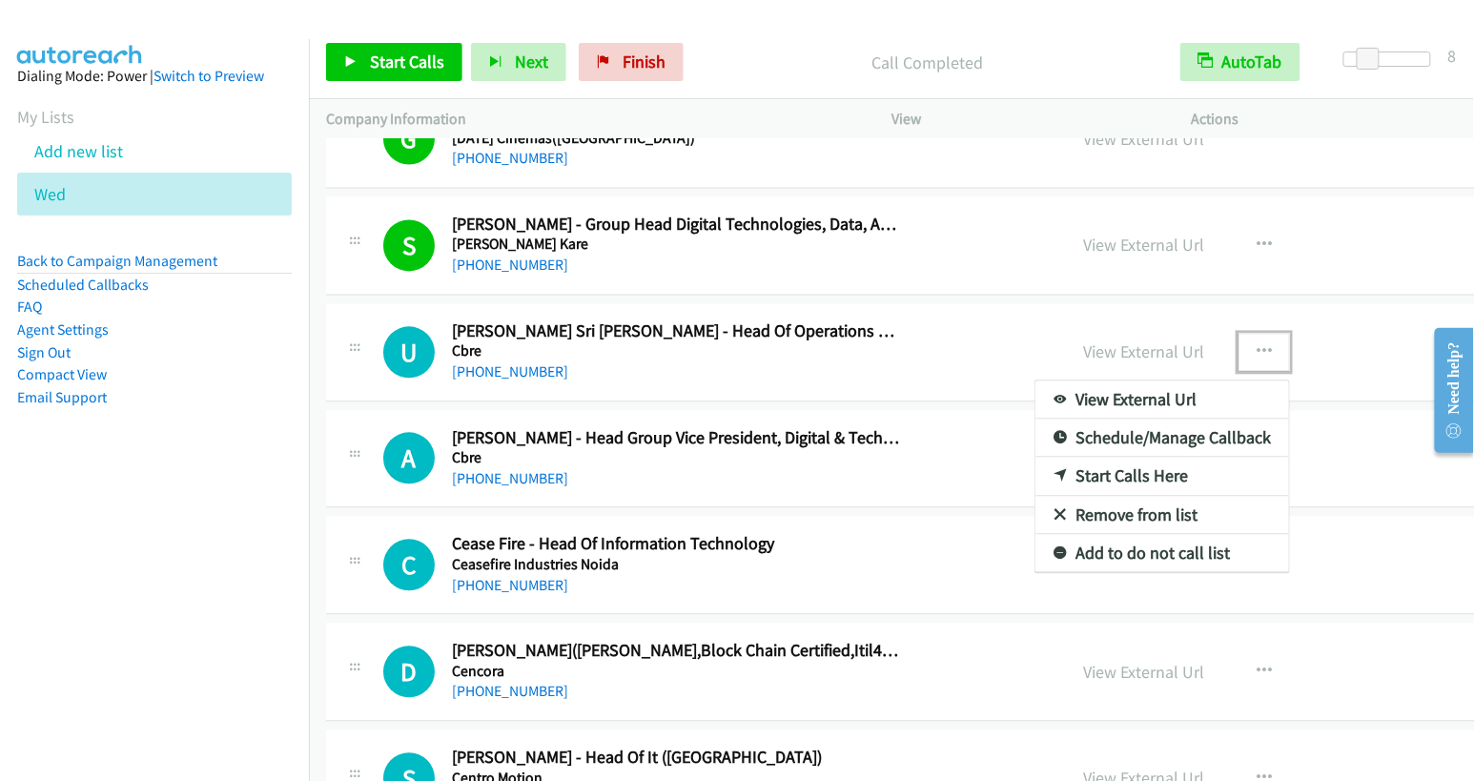
click at [1035, 458] on link "Start Calls Here" at bounding box center [1162, 477] width 254 height 38
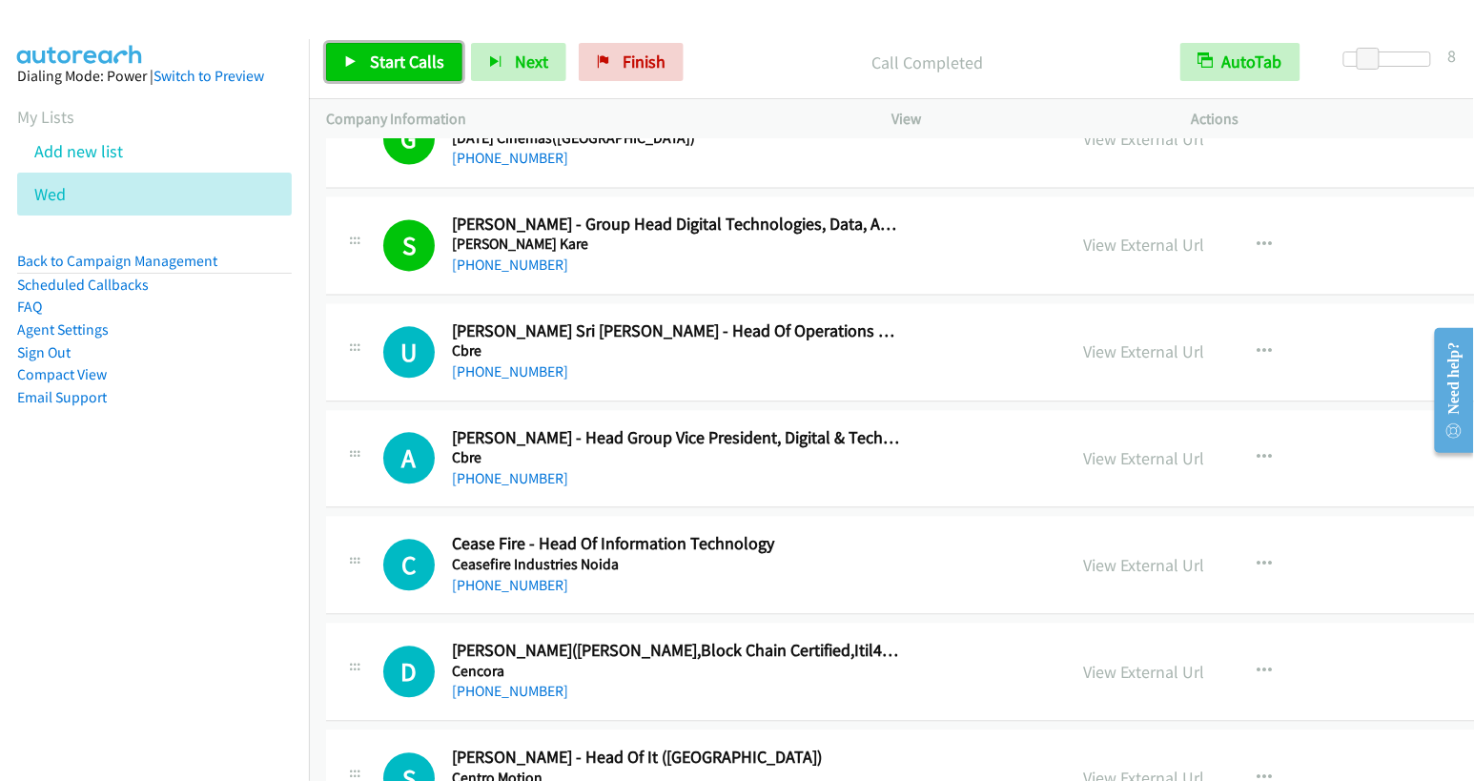
click at [402, 60] on span "Start Calls" at bounding box center [407, 62] width 74 height 22
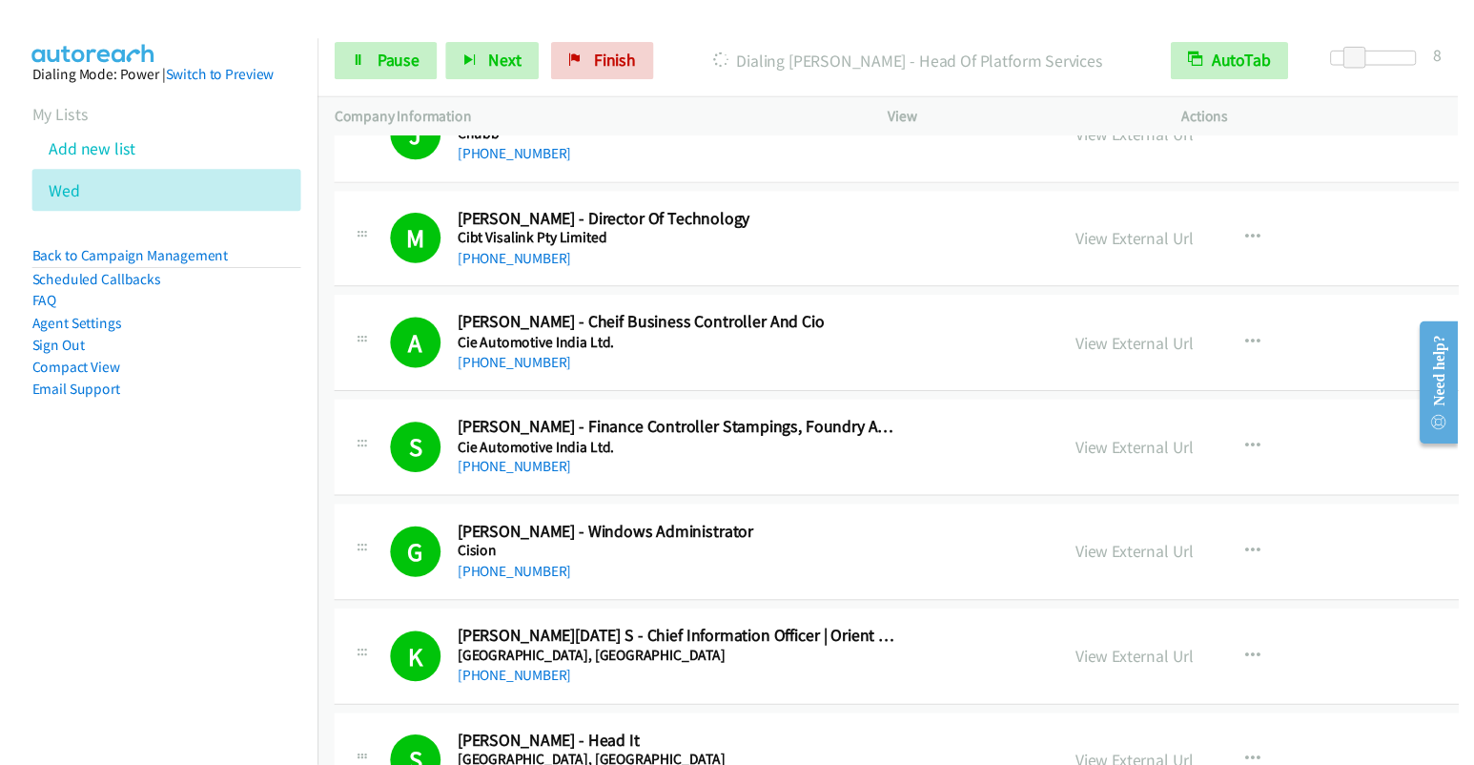
scroll to position [14331, 0]
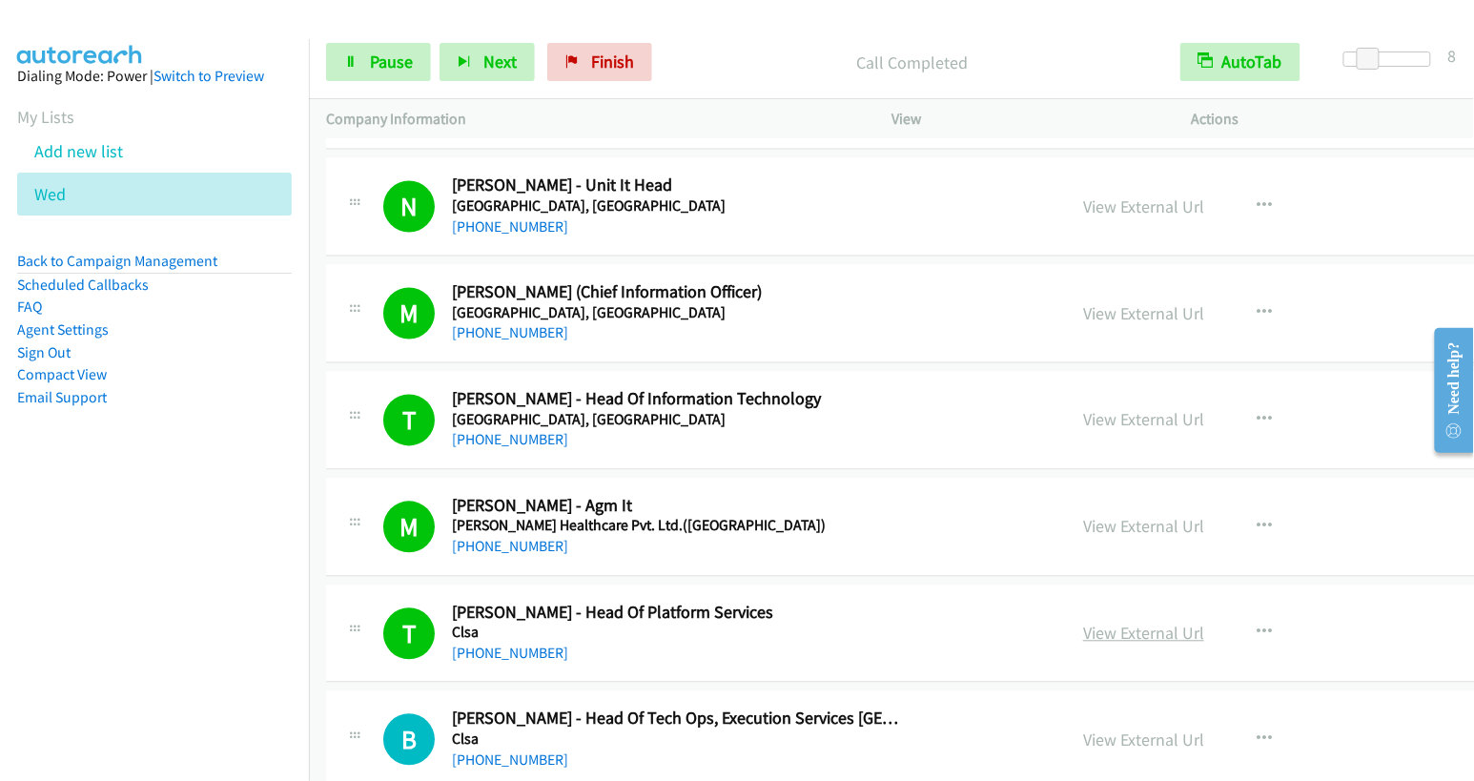
click at [1083, 623] on link "View External Url" at bounding box center [1143, 634] width 121 height 22
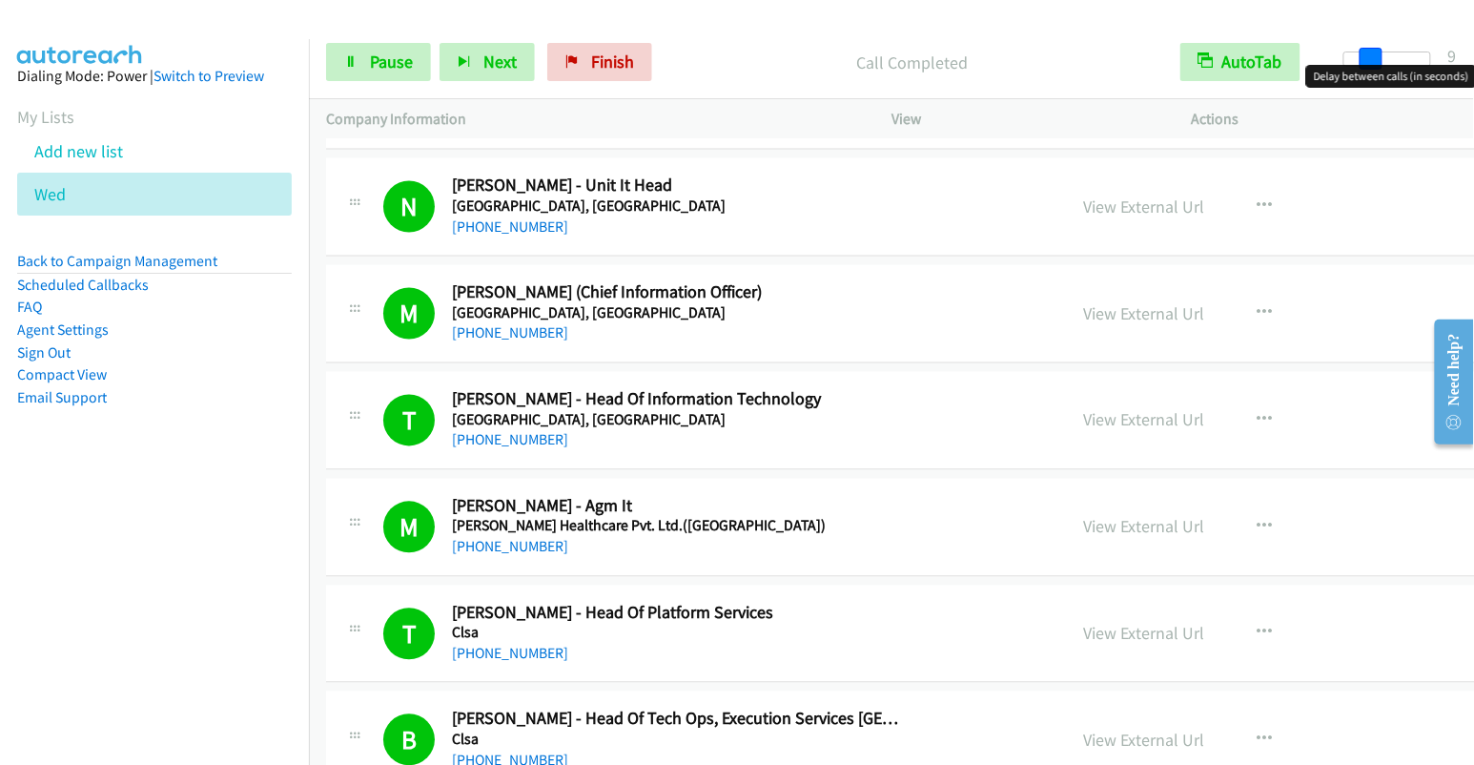
click at [1372, 55] on span at bounding box center [1371, 59] width 23 height 23
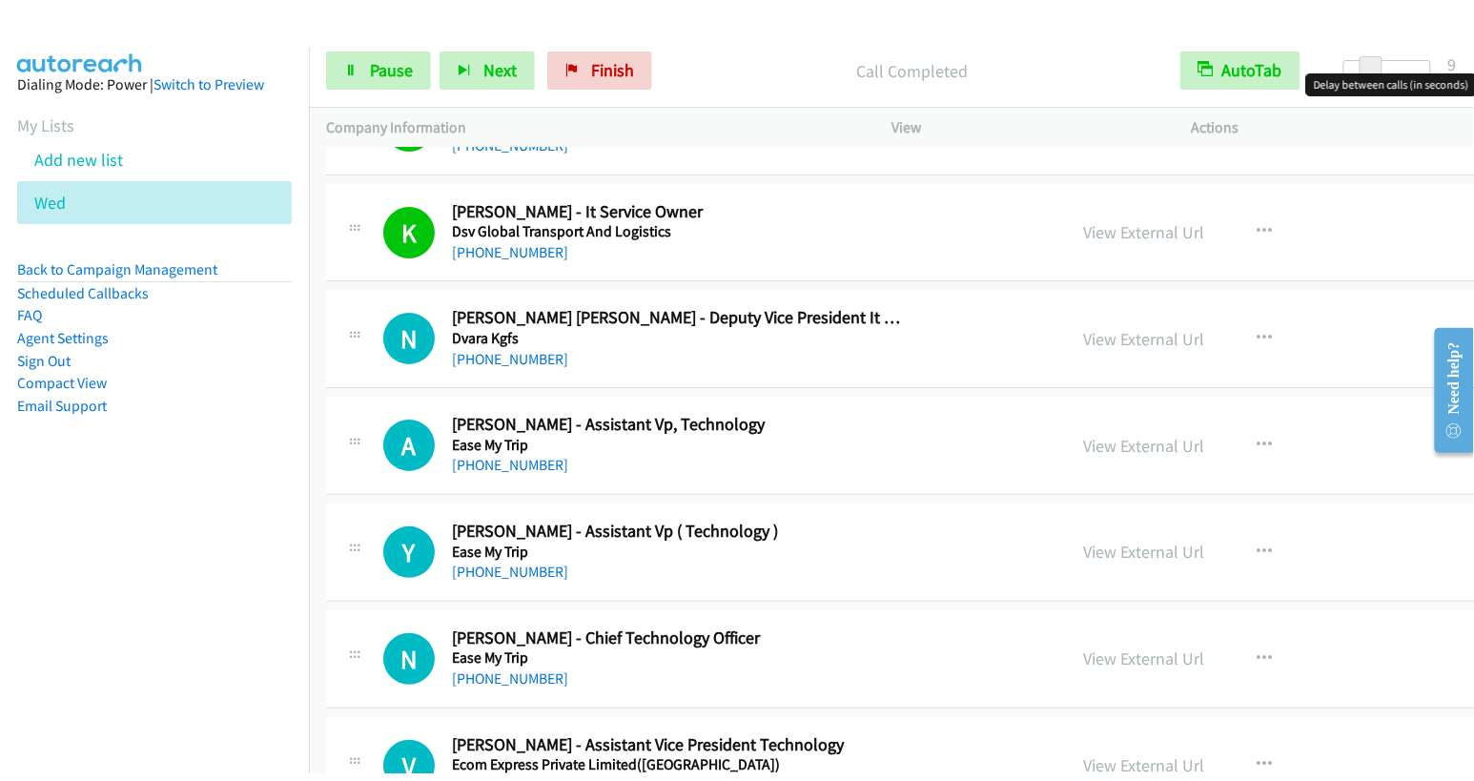
scroll to position [19901, 0]
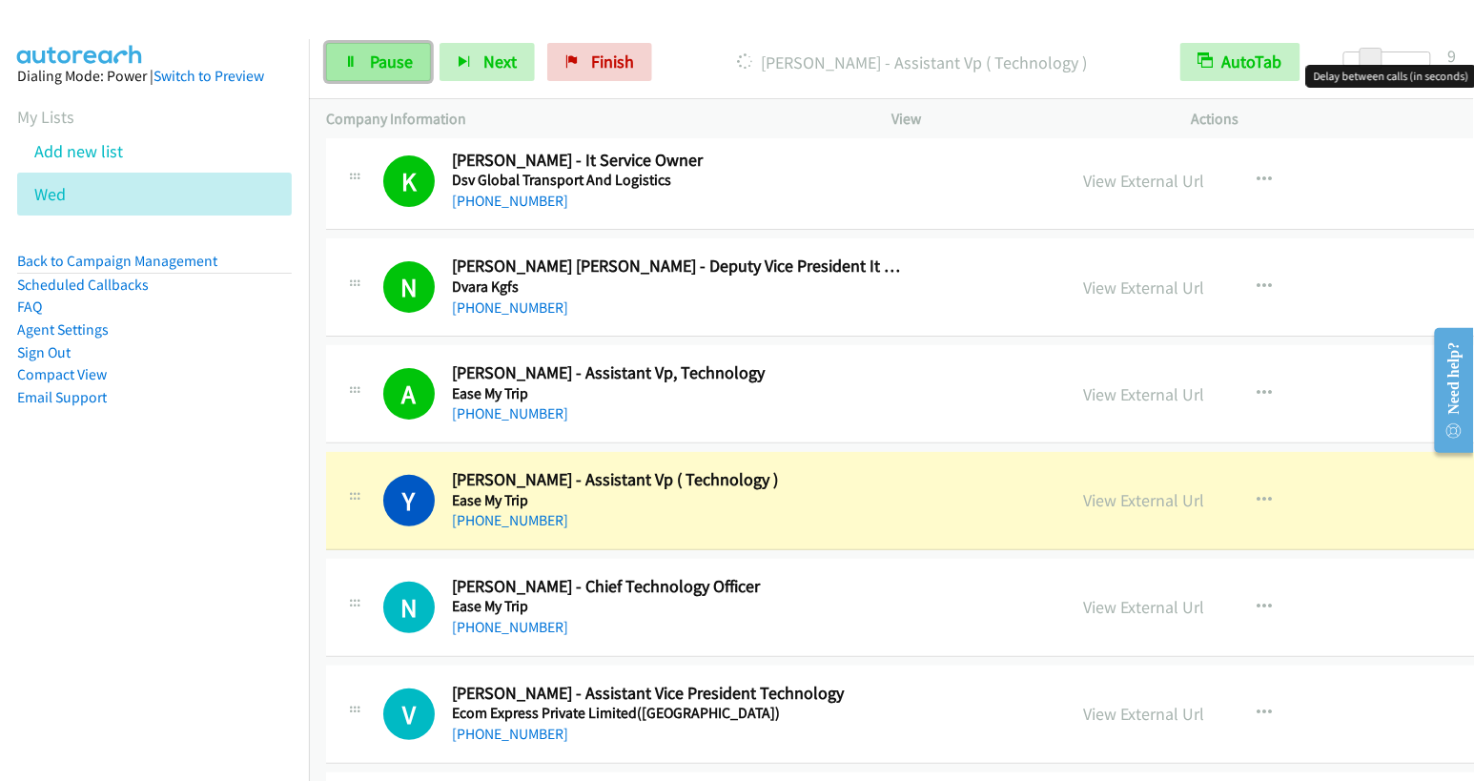
click at [386, 46] on link "Pause" at bounding box center [378, 62] width 105 height 38
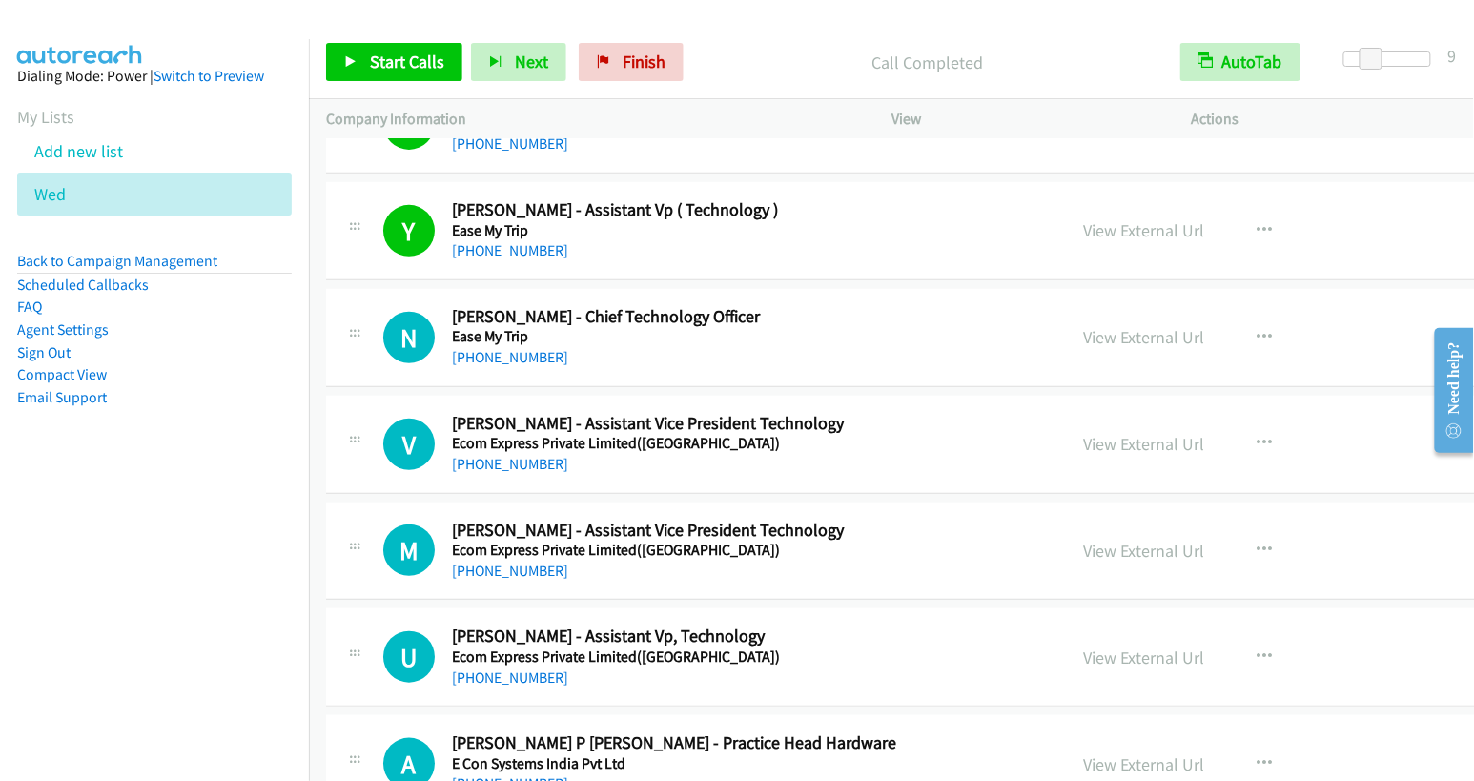
scroll to position [20171, 0]
click at [1257, 435] on icon "button" at bounding box center [1264, 442] width 15 height 15
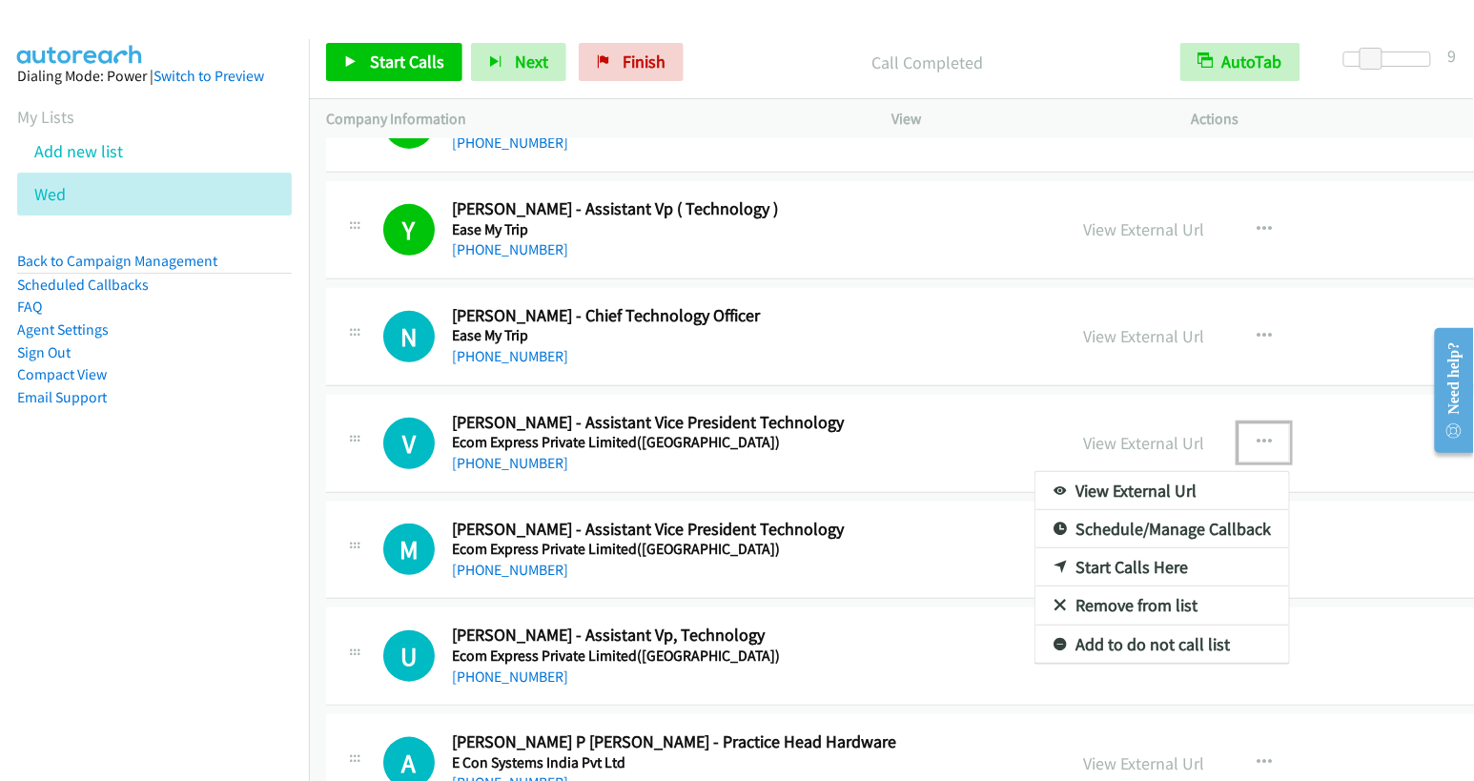
click at [1035, 548] on link "Start Calls Here" at bounding box center [1162, 567] width 254 height 38
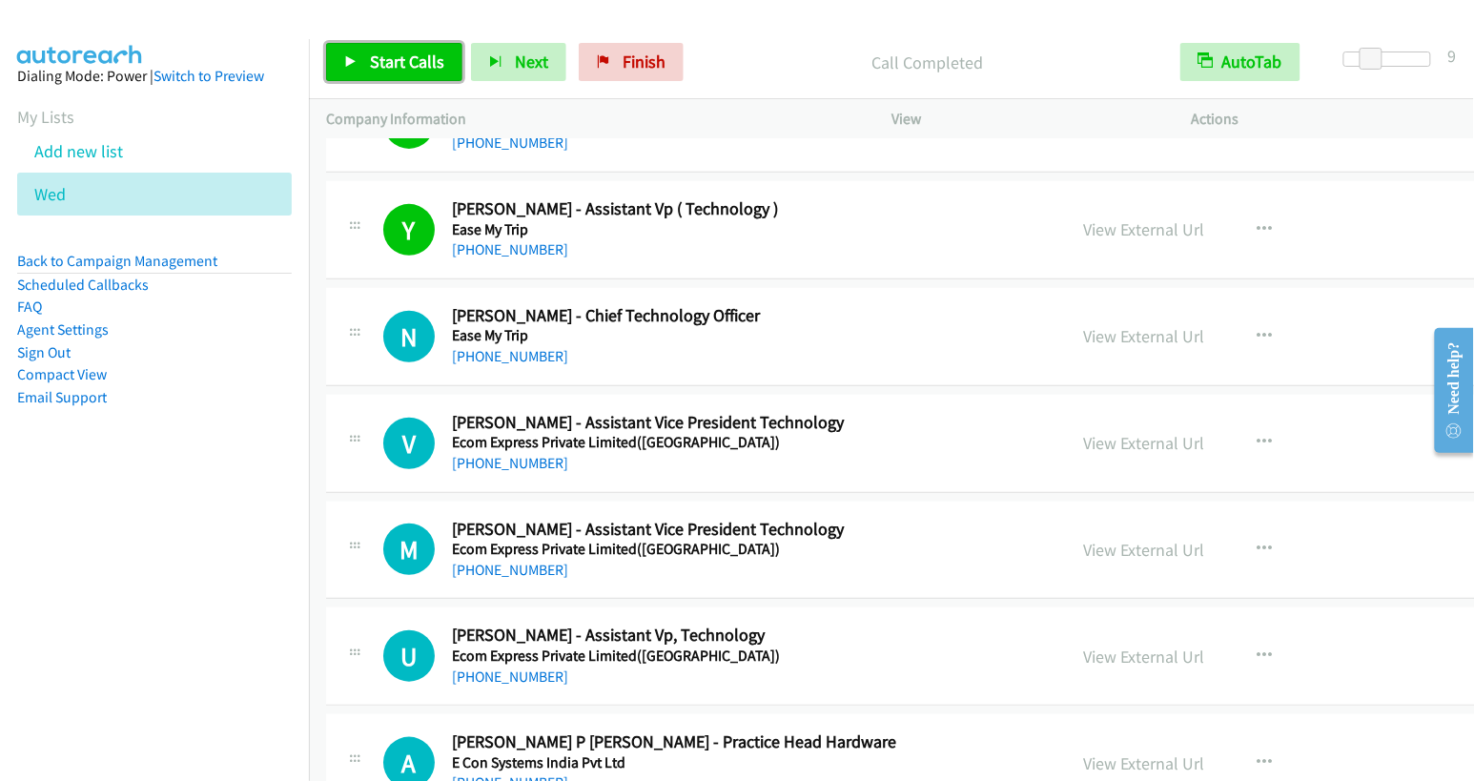
click at [414, 60] on span "Start Calls" at bounding box center [407, 62] width 74 height 22
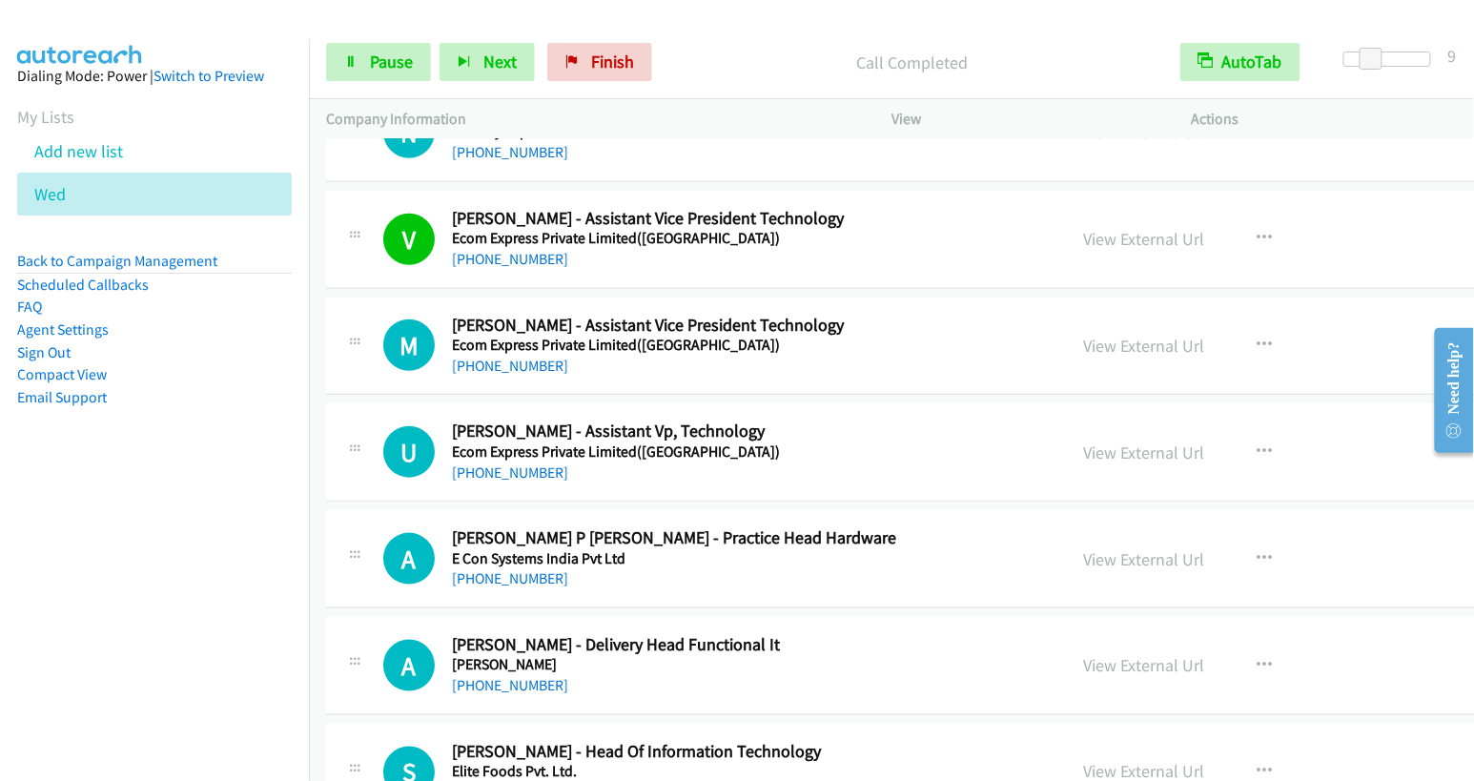
scroll to position [20344, 0]
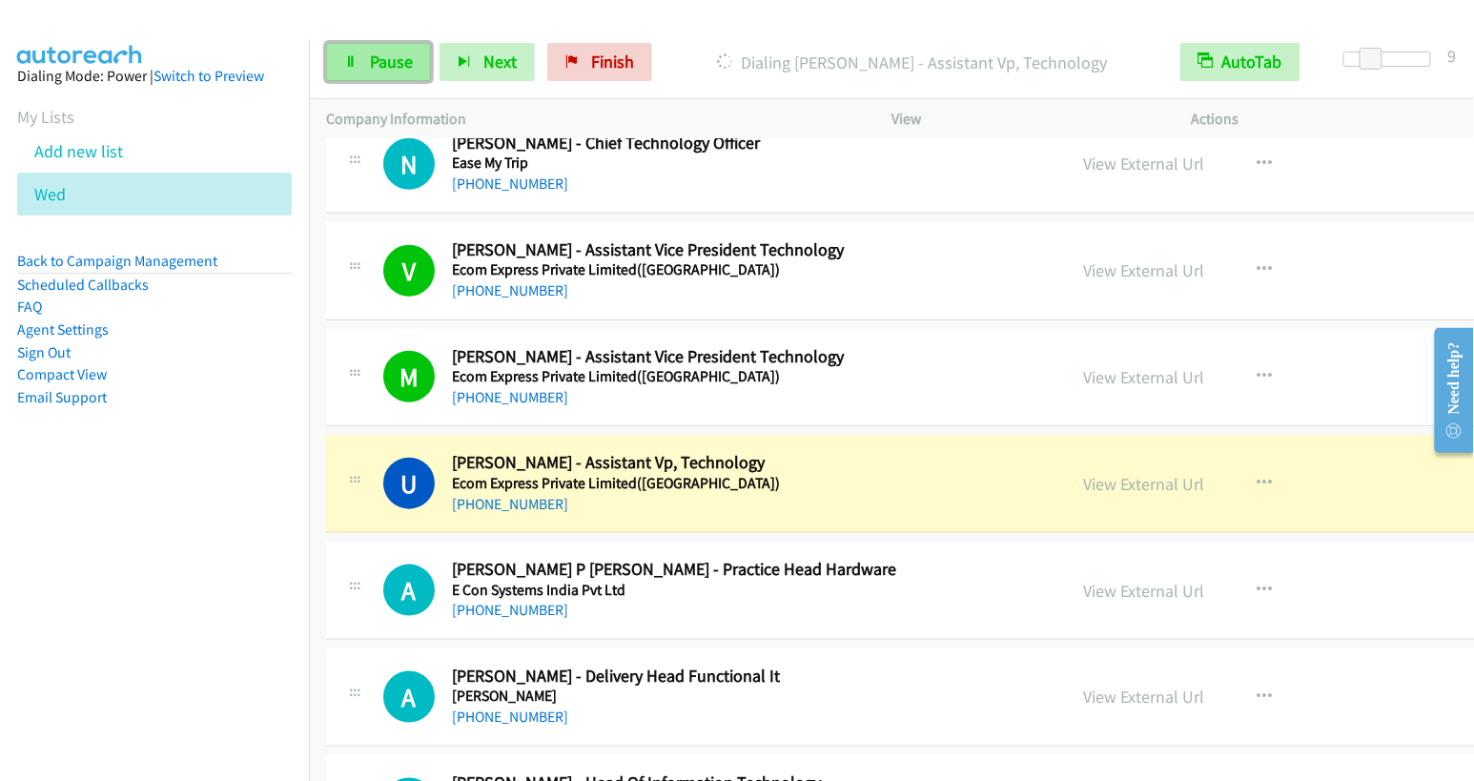
click at [392, 62] on span "Pause" at bounding box center [391, 62] width 43 height 22
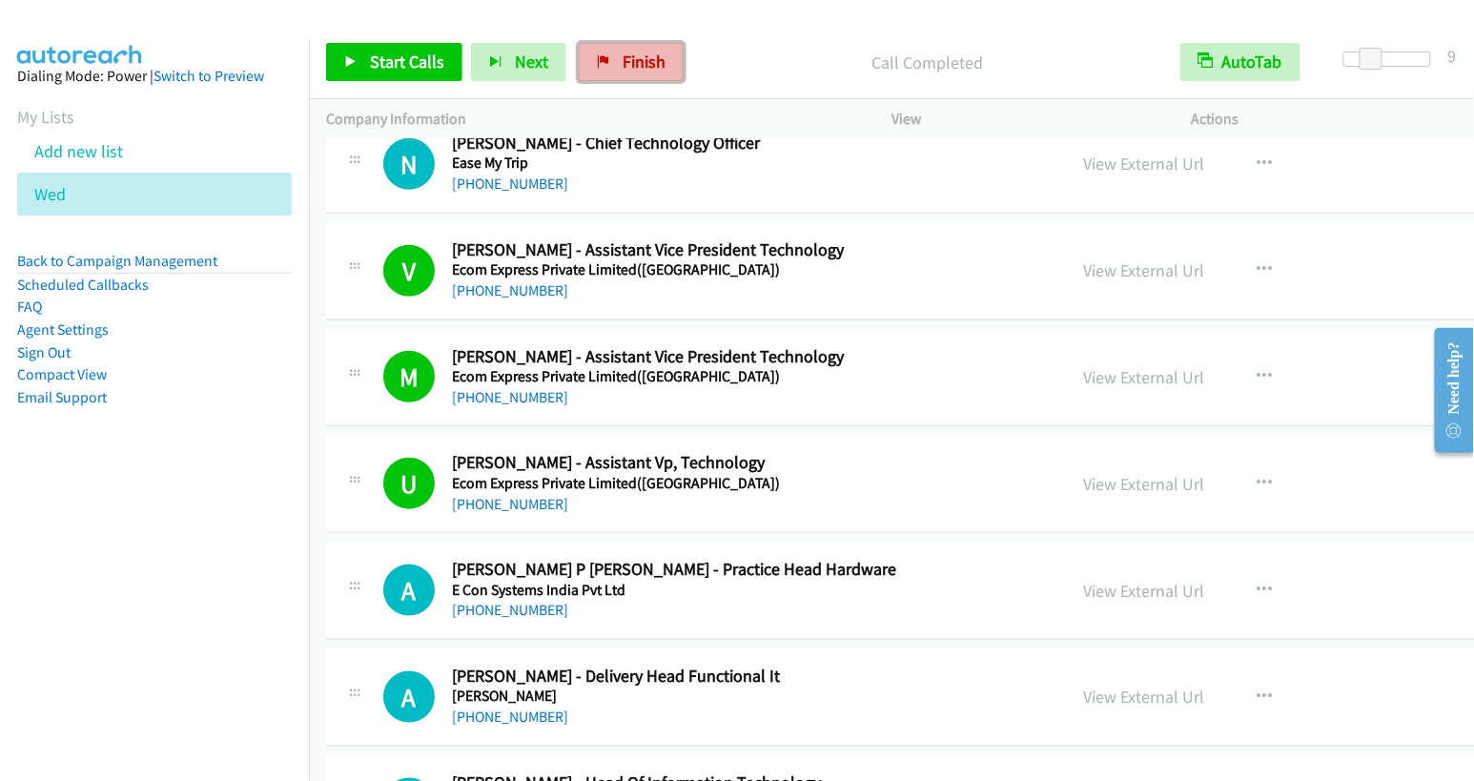
click at [624, 71] on span "Finish" at bounding box center [644, 62] width 43 height 22
